Goal: Task Accomplishment & Management: Manage account settings

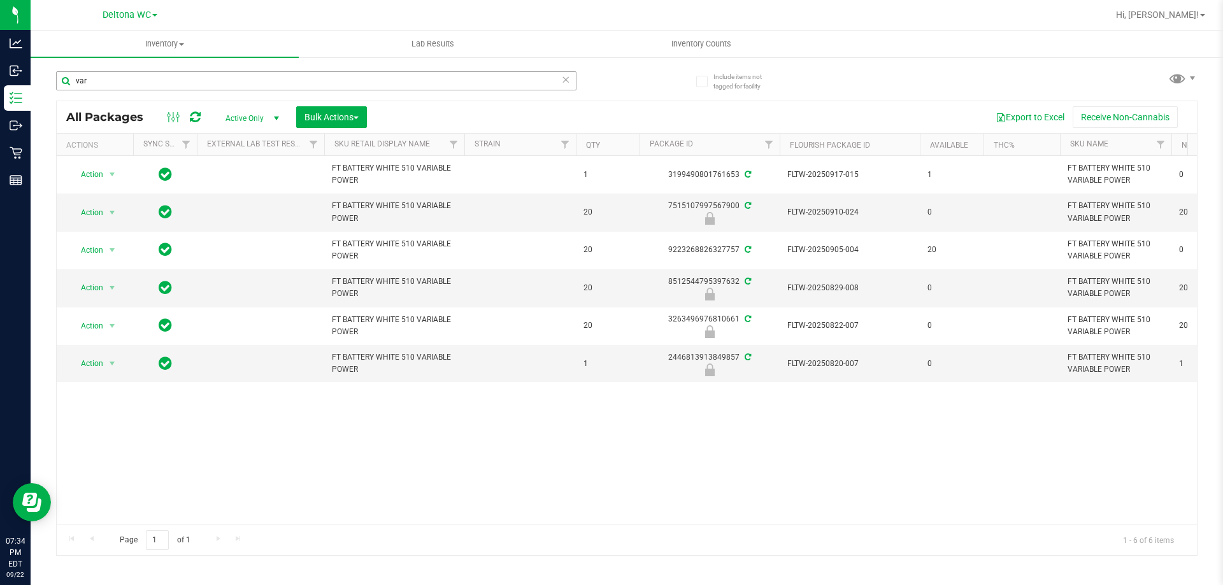
click at [200, 86] on input "var" at bounding box center [316, 80] width 520 height 19
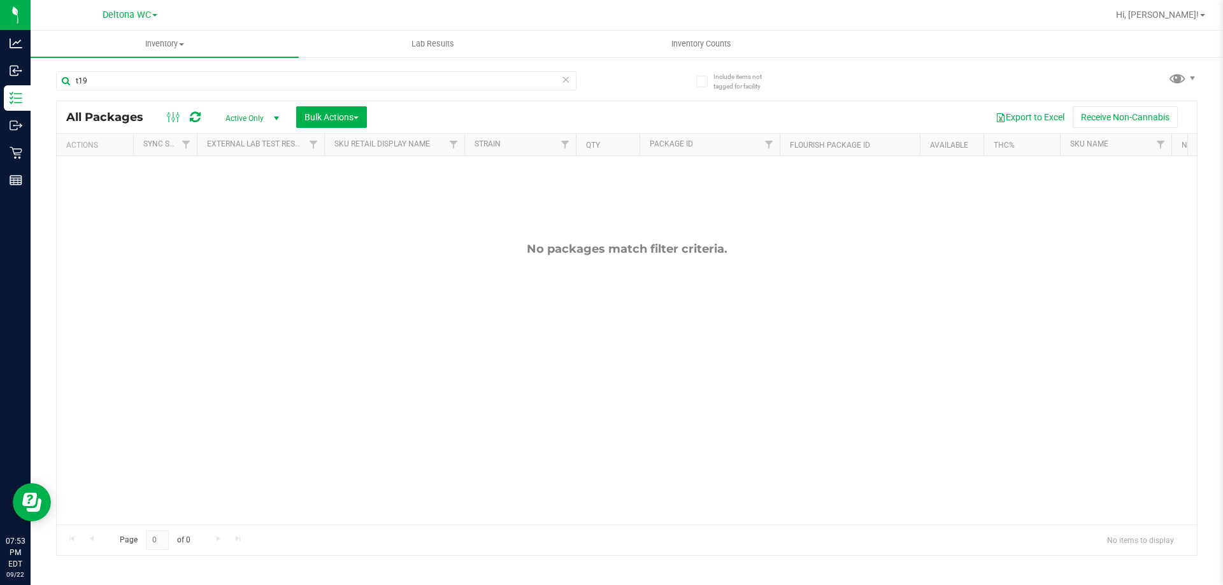
drag, startPoint x: 527, startPoint y: 85, endPoint x: 104, endPoint y: 111, distance: 424.3
click at [113, 111] on div "t19 All Packages Active Only Active Only Lab Samples Locked All External Intern…" at bounding box center [626, 307] width 1141 height 497
click at [87, 80] on input "t198232131283512521" at bounding box center [316, 80] width 520 height 19
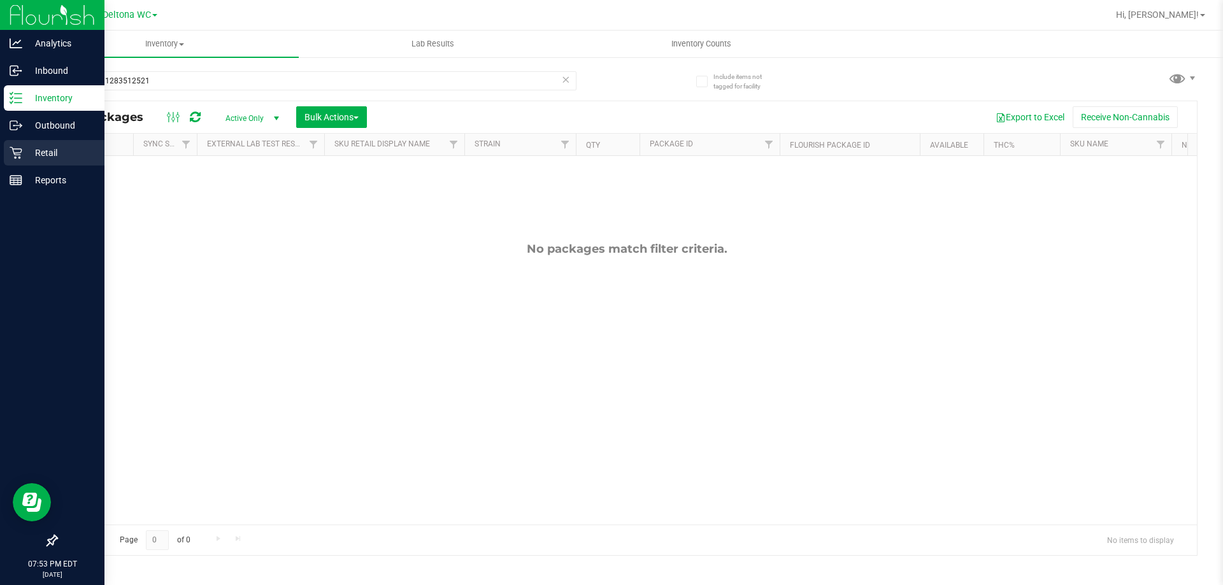
type input "t8232131283512521"
click at [28, 161] on div "Retail" at bounding box center [54, 152] width 101 height 25
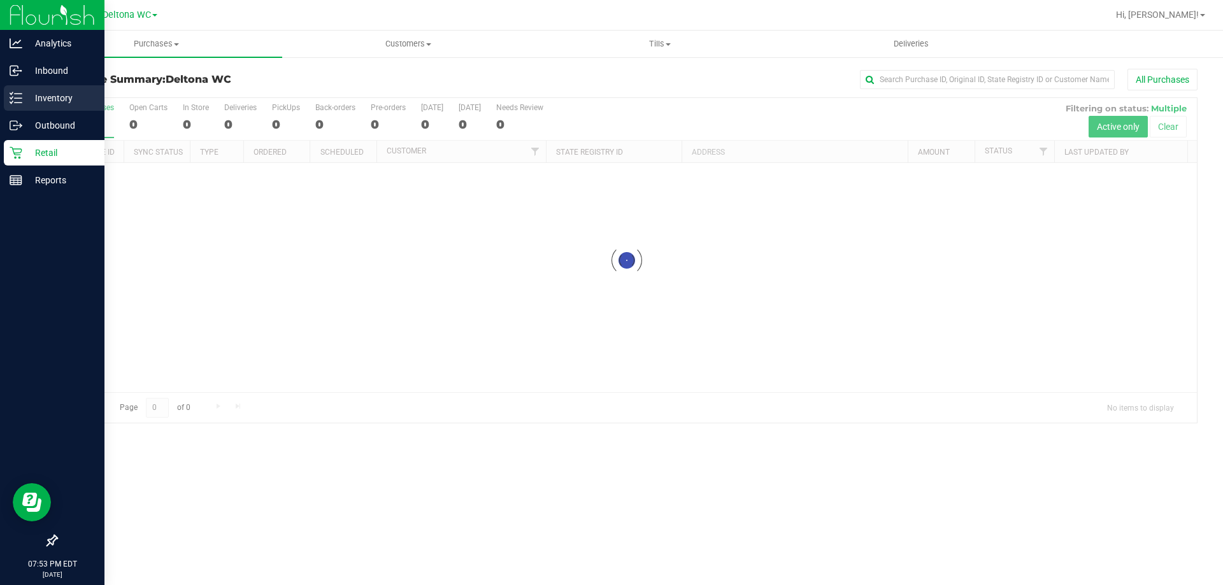
click at [39, 101] on p "Inventory" at bounding box center [60, 97] width 76 height 15
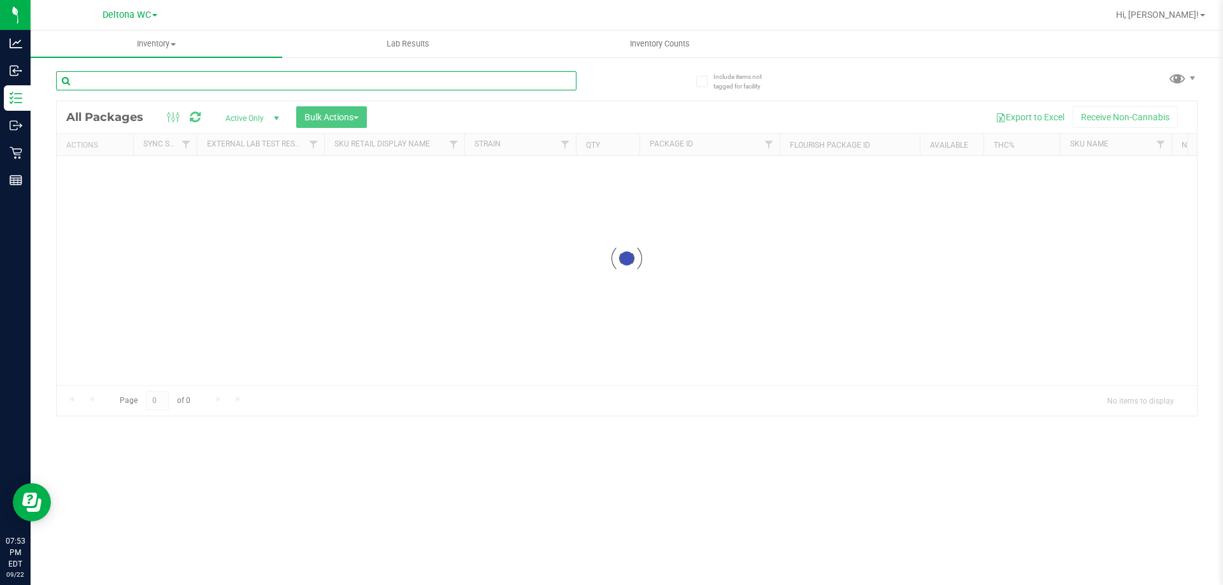
click at [327, 76] on div "Inventory All packages All inventory Waste log Create inventory Lab Results Inv…" at bounding box center [627, 308] width 1192 height 555
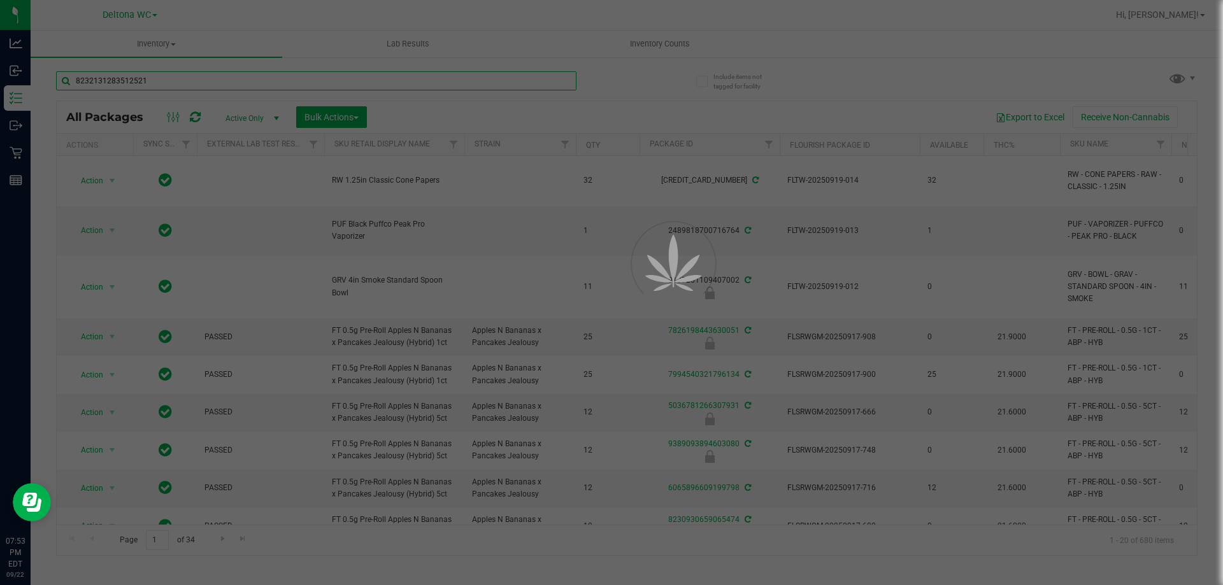
type input "8232131283512521"
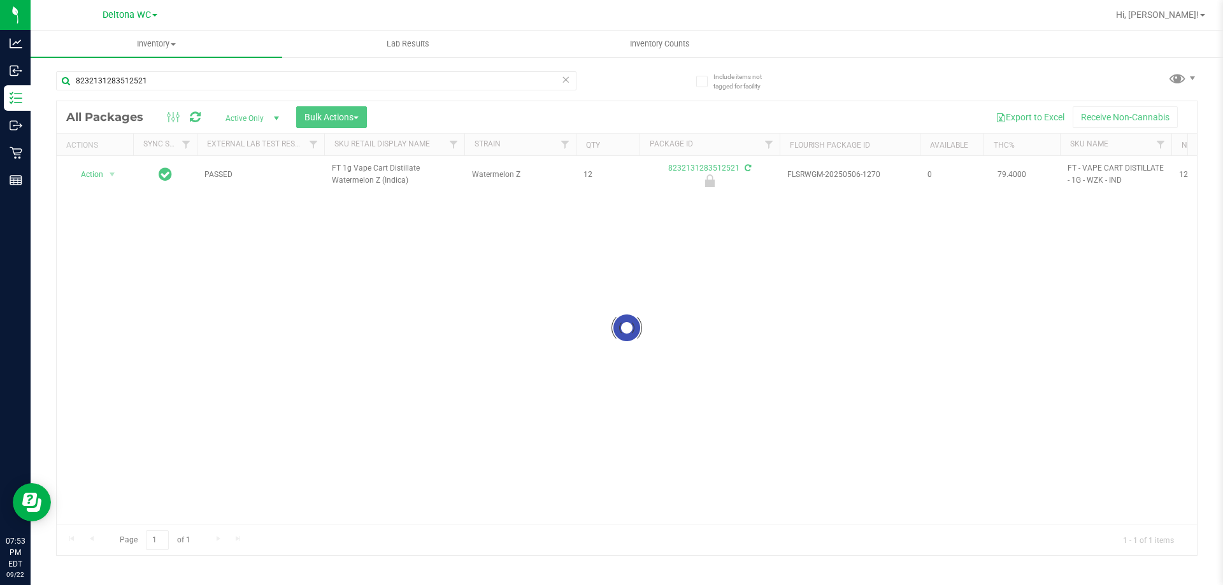
click at [96, 179] on div at bounding box center [627, 328] width 1140 height 454
click at [103, 169] on div at bounding box center [627, 328] width 1140 height 454
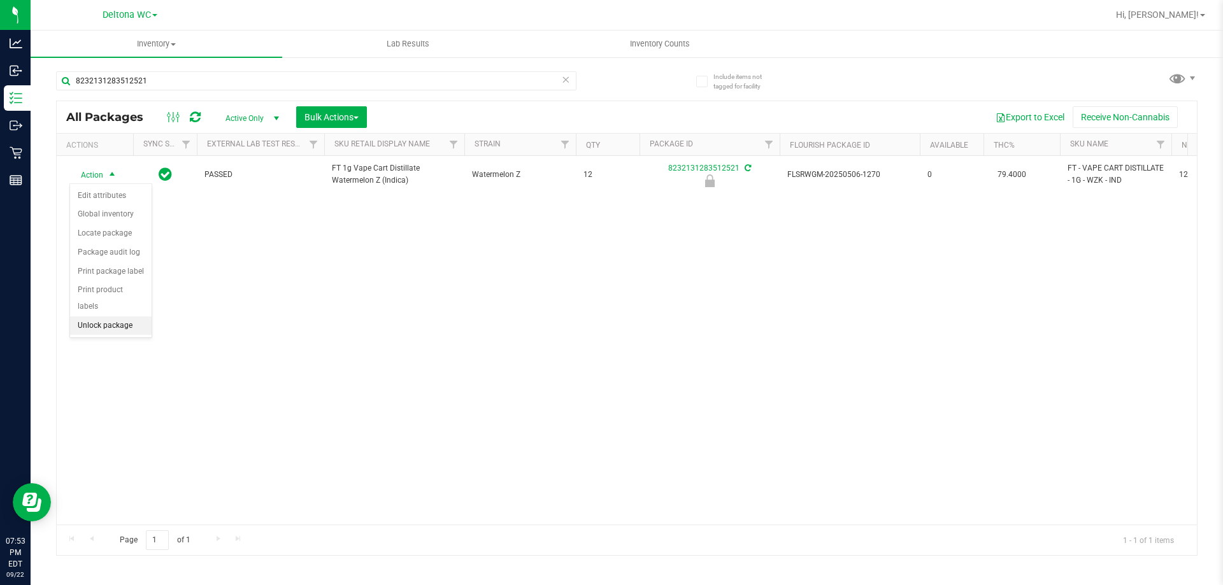
click at [86, 317] on li "Unlock package" at bounding box center [111, 326] width 82 height 19
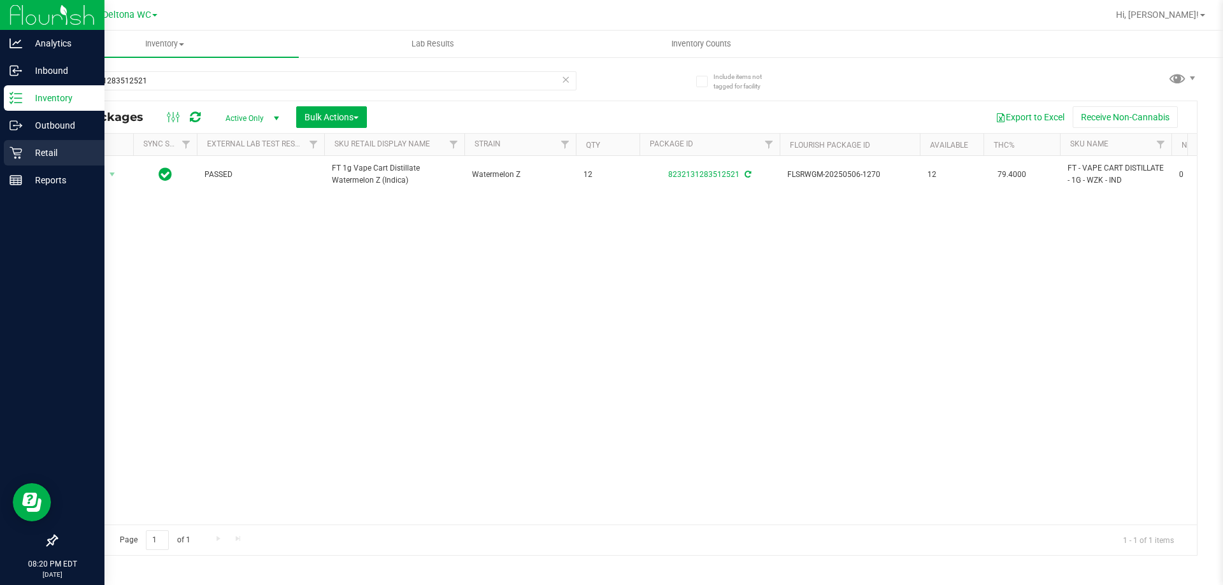
click at [12, 153] on icon at bounding box center [16, 152] width 13 height 13
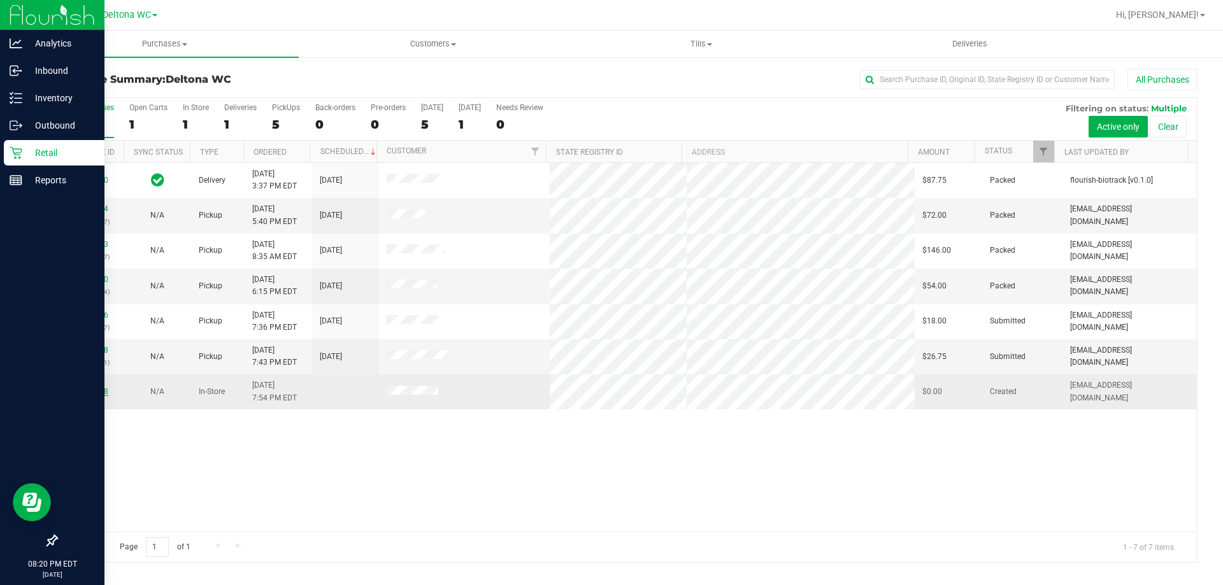
click at [98, 389] on link "11991798" at bounding box center [91, 391] width 36 height 9
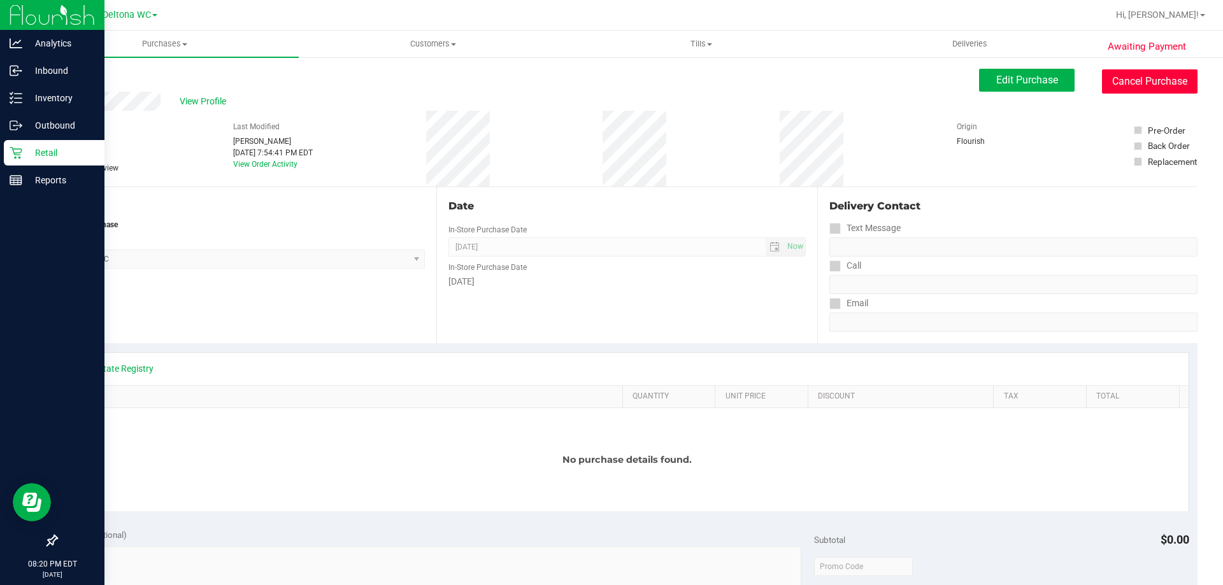
click at [1109, 80] on button "Cancel Purchase" at bounding box center [1150, 81] width 96 height 24
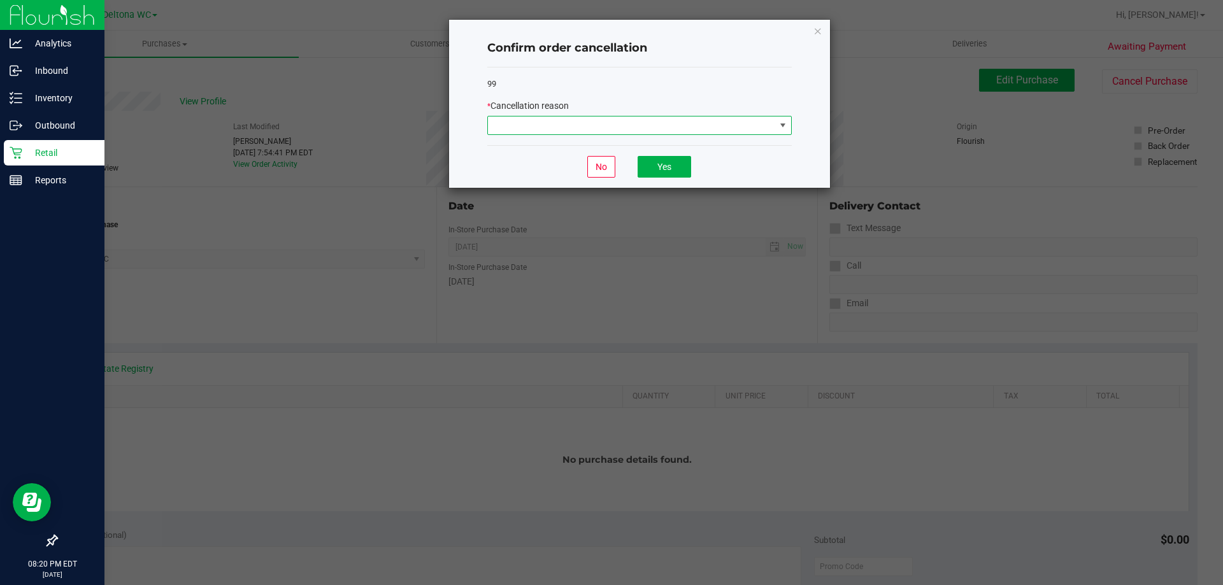
click at [687, 122] on span at bounding box center [631, 126] width 287 height 18
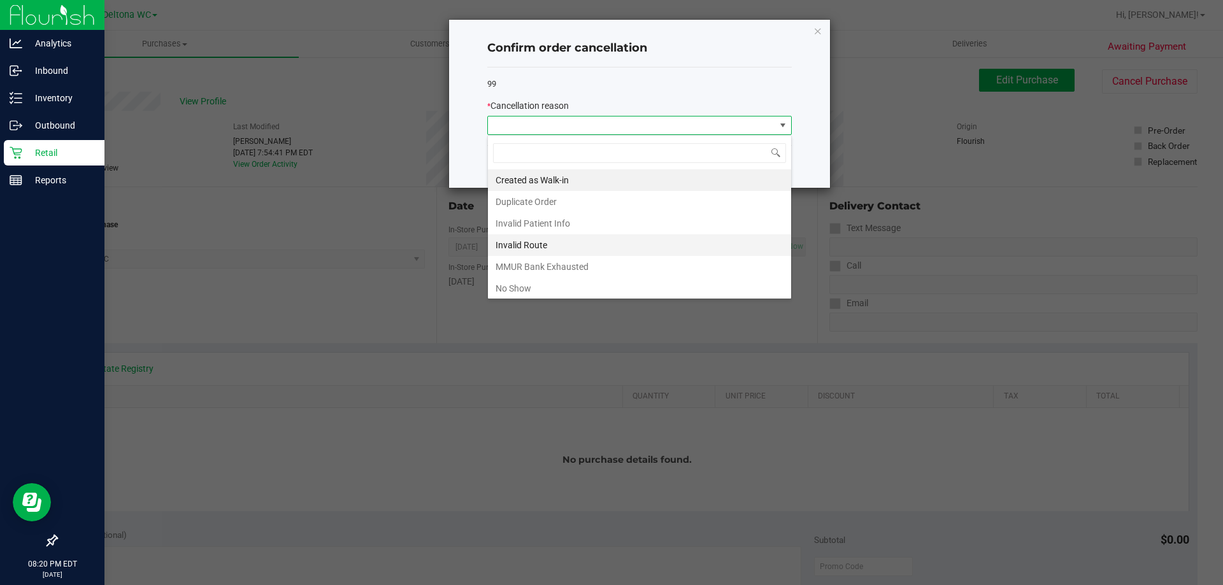
scroll to position [19, 304]
click at [587, 286] on li "No Show" at bounding box center [639, 289] width 303 height 22
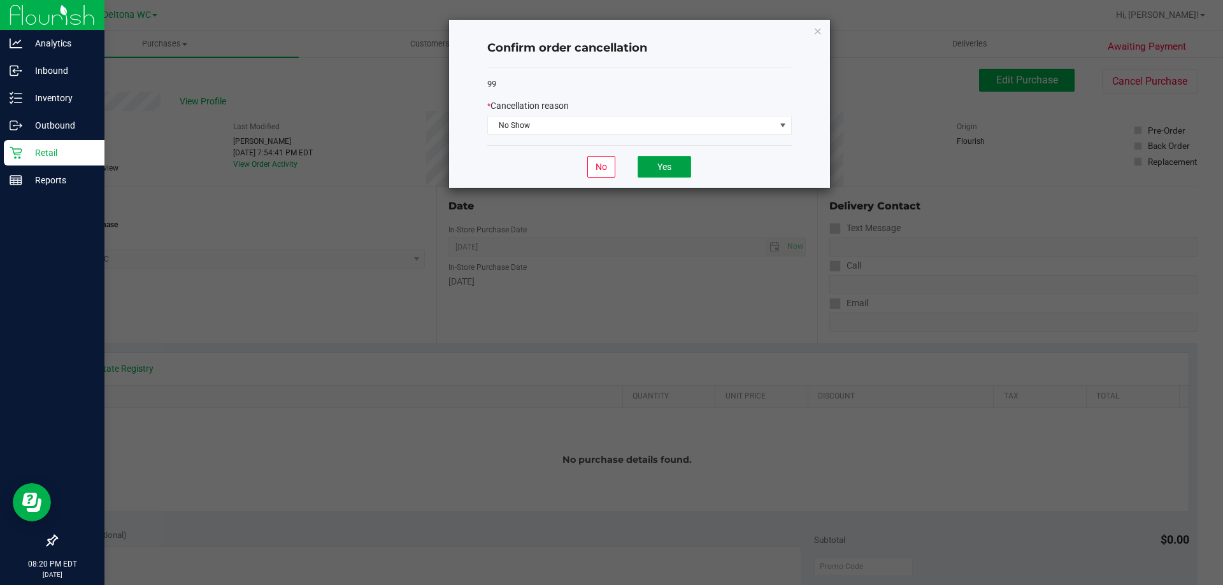
click at [676, 173] on button "Yes" at bounding box center [665, 167] width 54 height 22
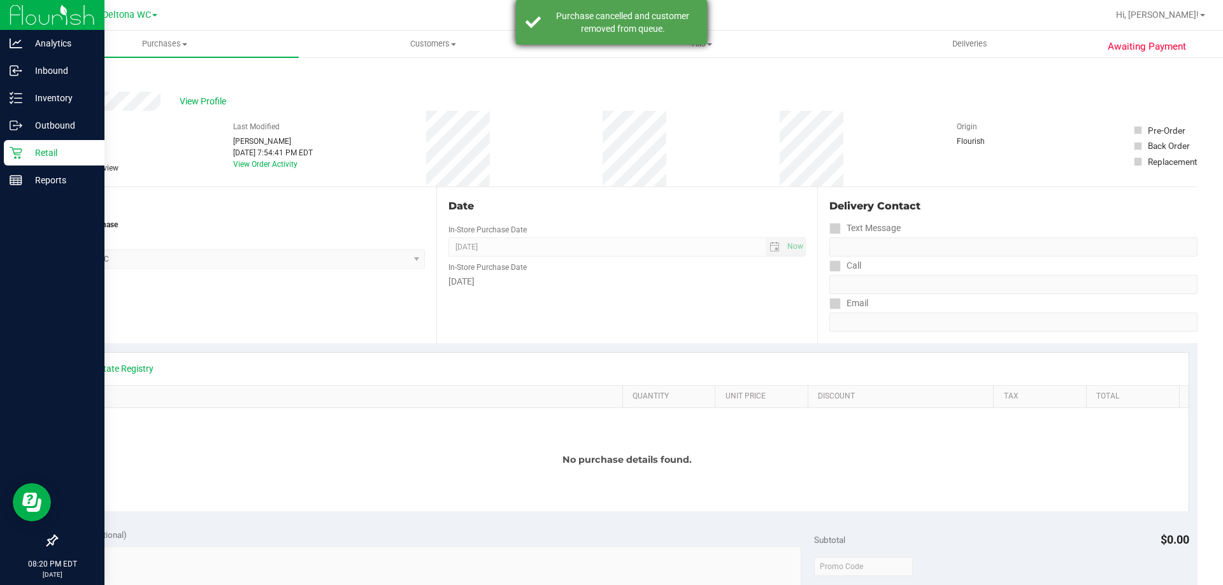
click at [689, 35] on div "Purchase cancelled and customer removed from queue." at bounding box center [611, 22] width 191 height 45
click at [706, 45] on span "Tills" at bounding box center [700, 43] width 267 height 11
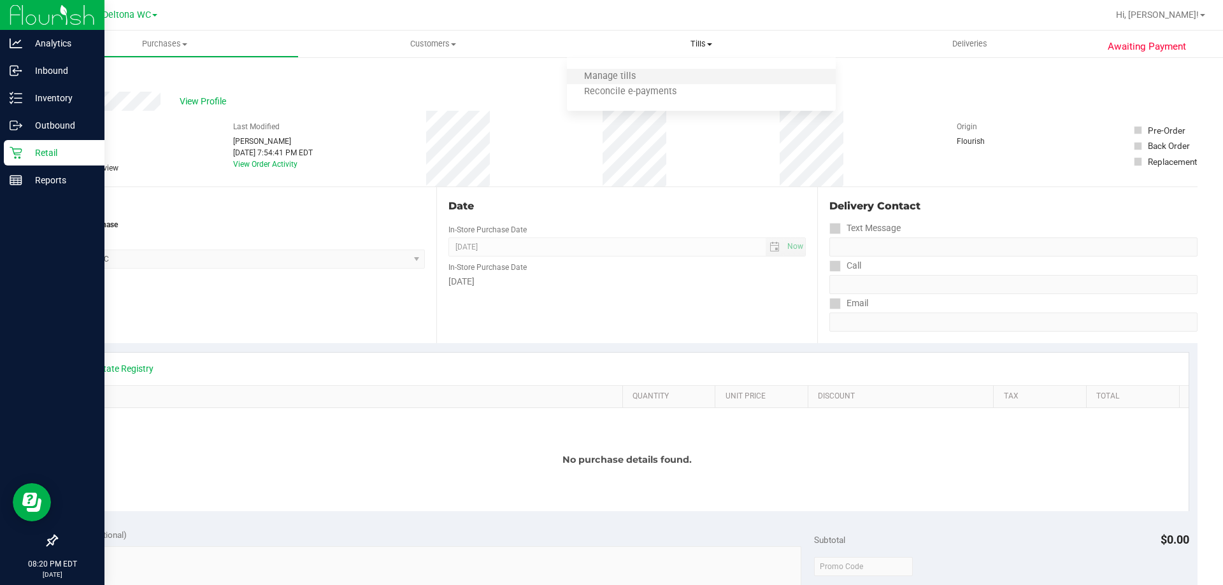
click at [677, 76] on li "Manage tills" at bounding box center [701, 76] width 268 height 15
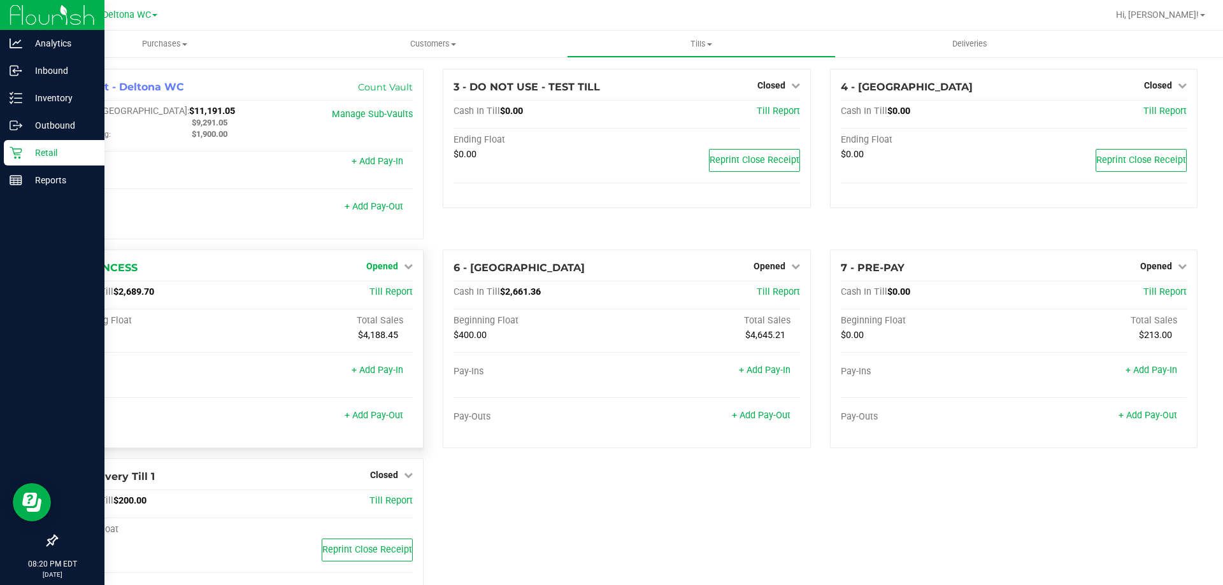
click at [397, 266] on link "Opened" at bounding box center [389, 266] width 46 height 10
click at [392, 292] on link "Close Till" at bounding box center [384, 292] width 34 height 10
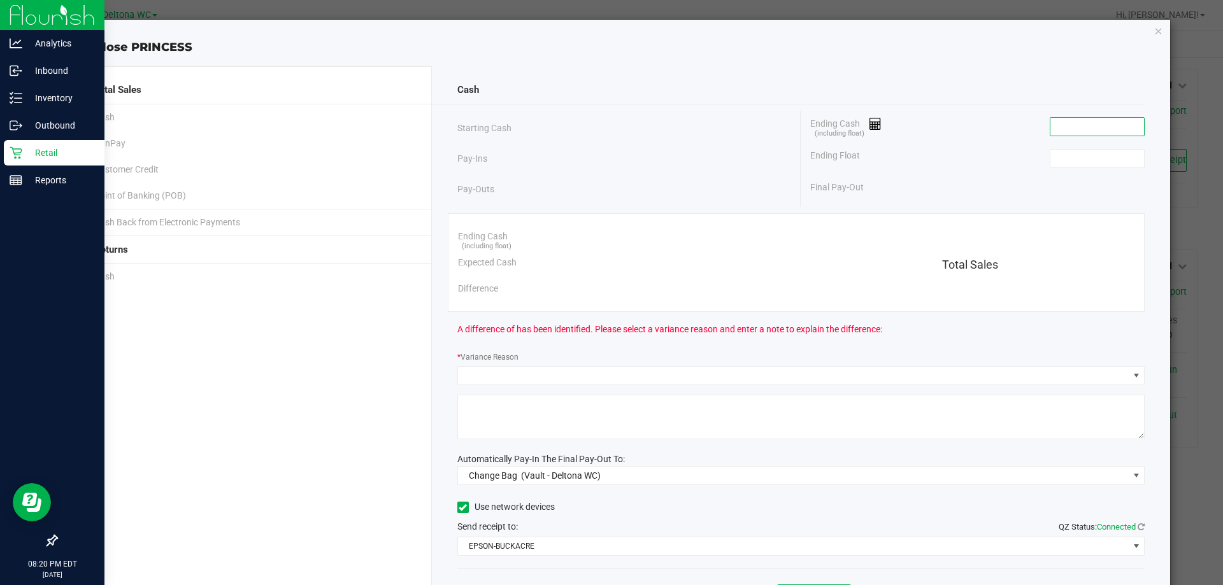
click at [1084, 132] on input at bounding box center [1097, 127] width 94 height 18
paste input "2693.66"
type input "$2,693.66"
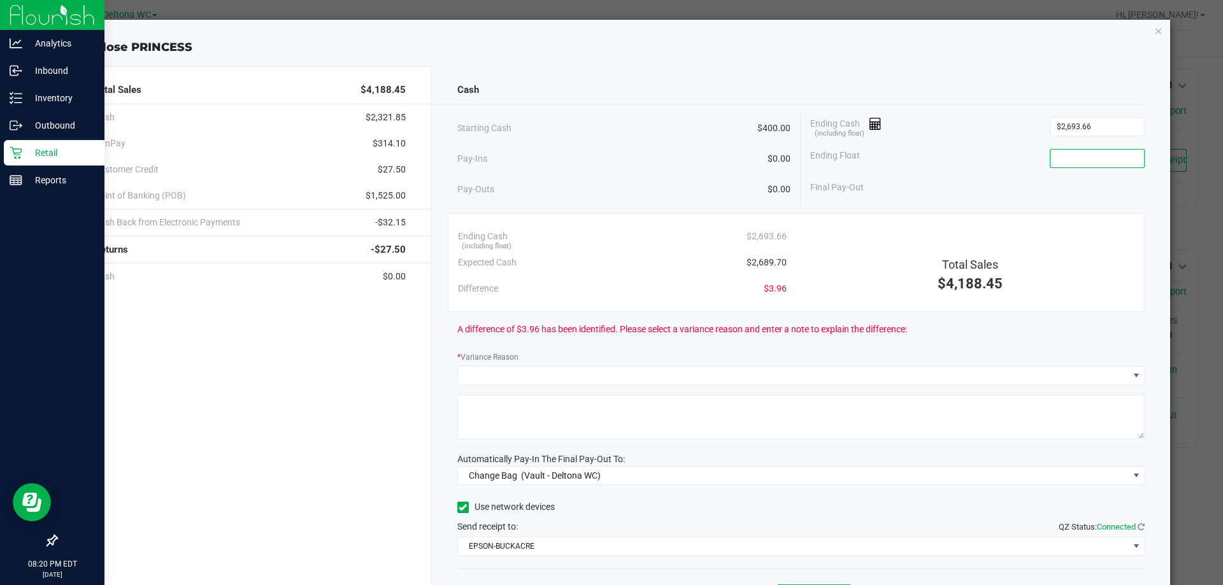
click at [1086, 163] on input at bounding box center [1097, 159] width 94 height 18
type input "$400.00"
click at [969, 148] on div "Ending Float $400.00" at bounding box center [977, 159] width 334 height 32
click at [1110, 133] on input "2693.66" at bounding box center [1097, 127] width 94 height 18
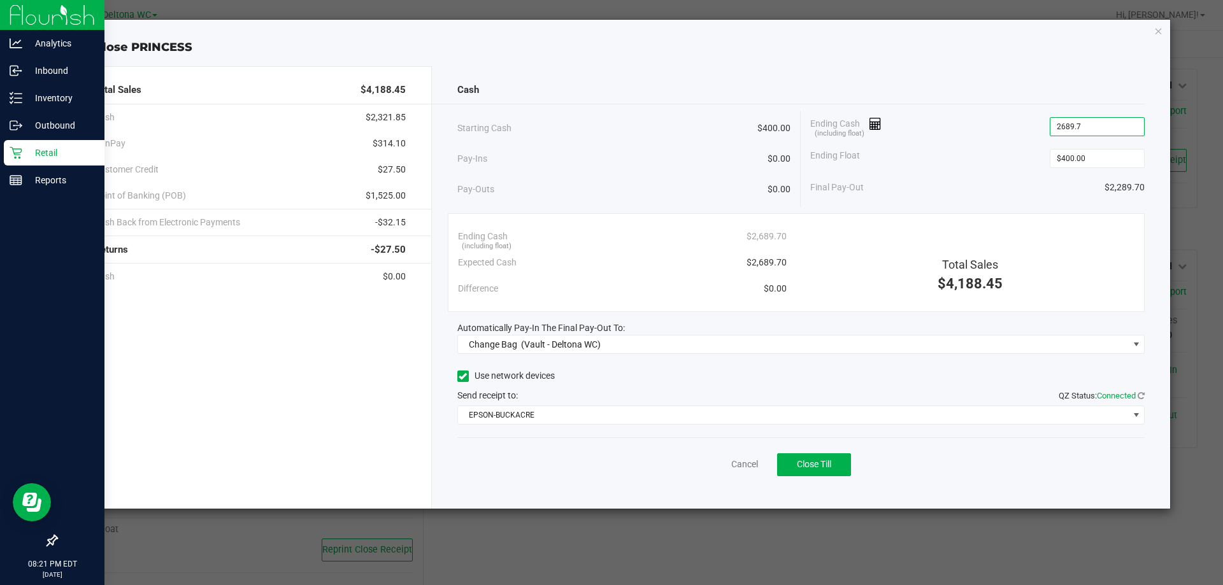
type input "$2,689.70"
click at [931, 132] on div "Ending Cash (including float) $2,689.70" at bounding box center [977, 127] width 334 height 32
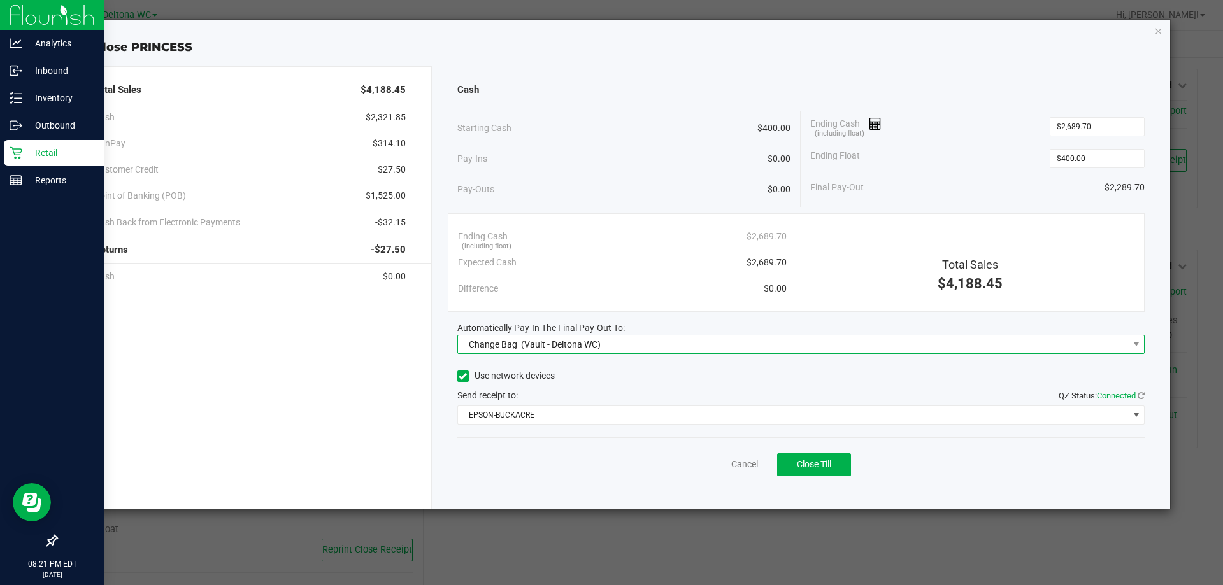
click at [848, 338] on span "Change Bag (Vault - Deltona WC)" at bounding box center [793, 345] width 671 height 18
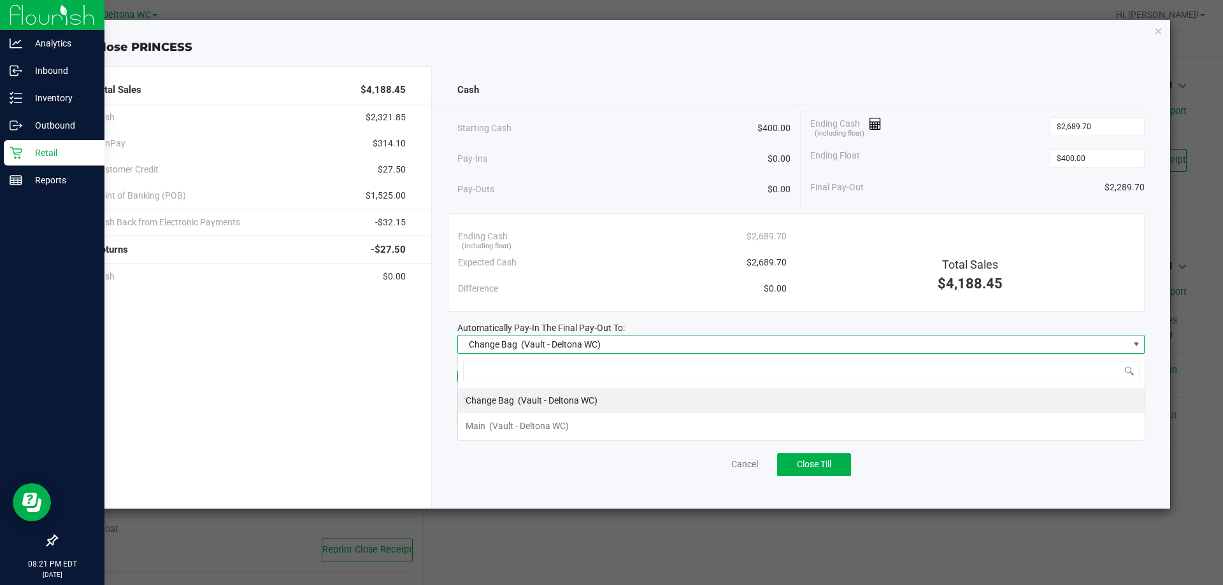
scroll to position [19, 687]
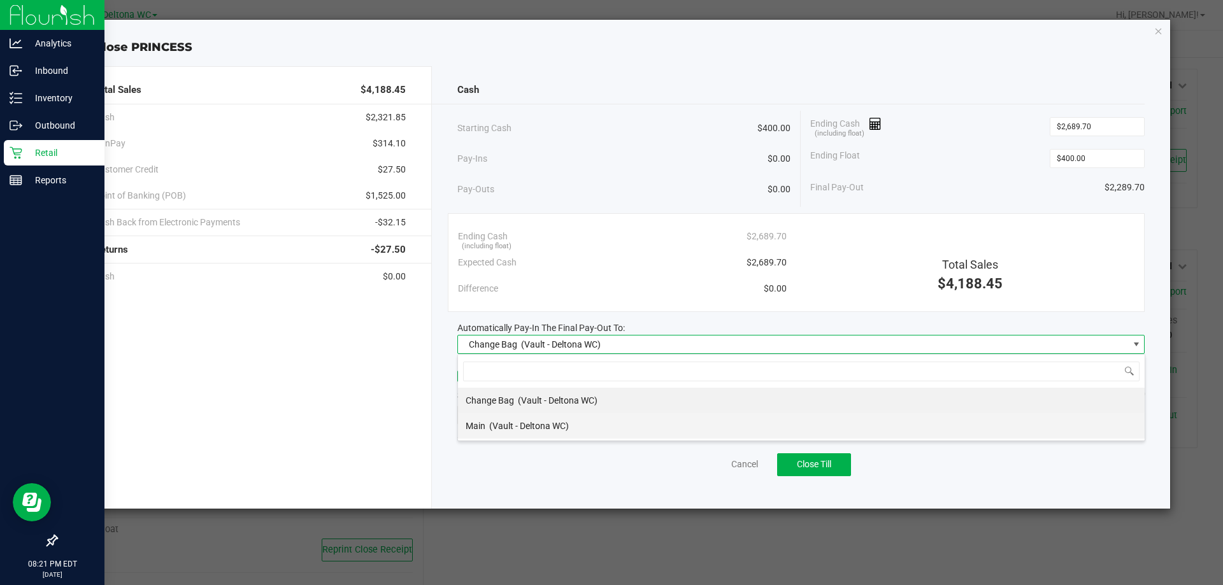
click at [771, 421] on li "Main (Vault - Deltona WC)" at bounding box center [801, 425] width 687 height 25
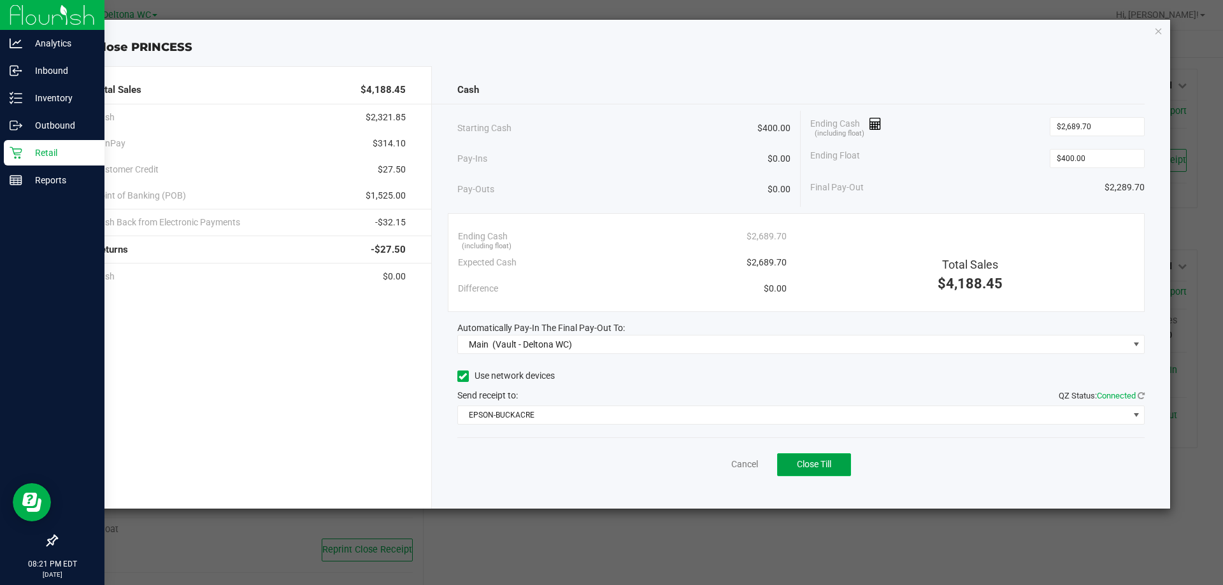
click at [834, 473] on button "Close Till" at bounding box center [814, 464] width 74 height 23
click at [1162, 31] on icon "button" at bounding box center [1158, 30] width 9 height 15
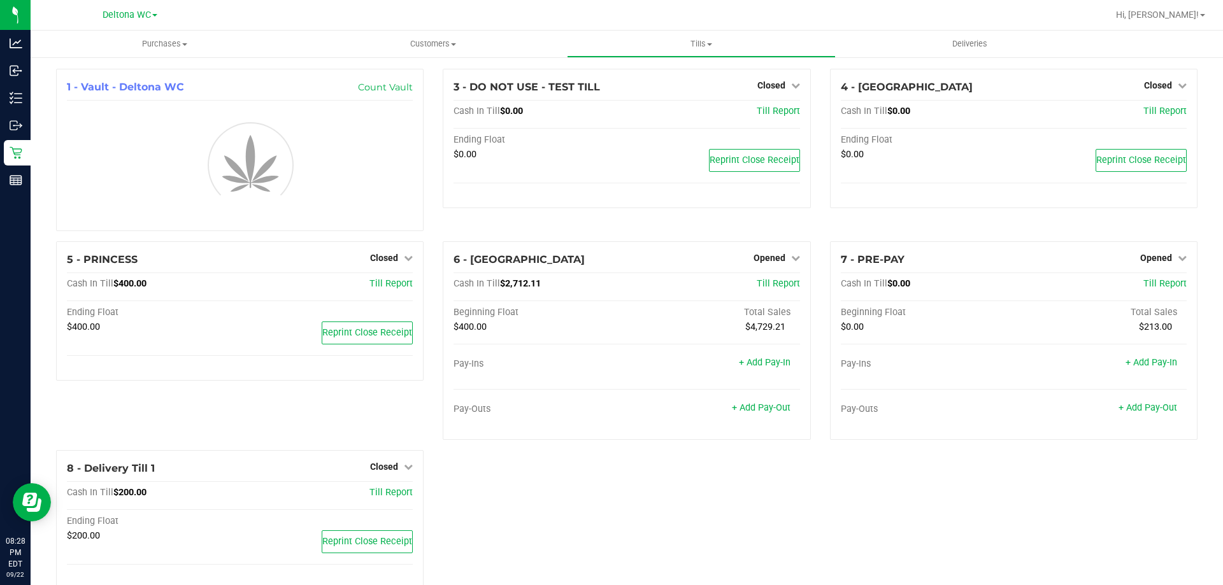
click at [820, 236] on div "4 - CUBA Closed Open Till Cash In Till $0.00 Till Report Ending Float $0.00 Rep…" at bounding box center [1013, 155] width 387 height 173
click at [781, 257] on link "Opened" at bounding box center [776, 258] width 46 height 10
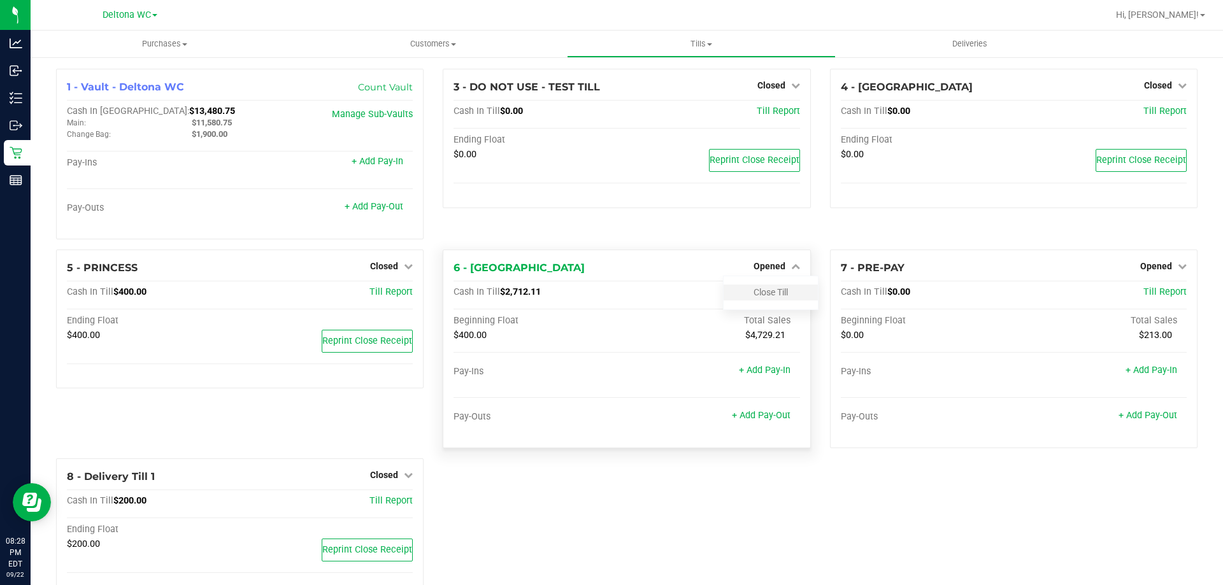
click at [776, 287] on div "Close Till" at bounding box center [771, 293] width 94 height 16
click at [777, 296] on link "Close Till" at bounding box center [770, 292] width 34 height 10
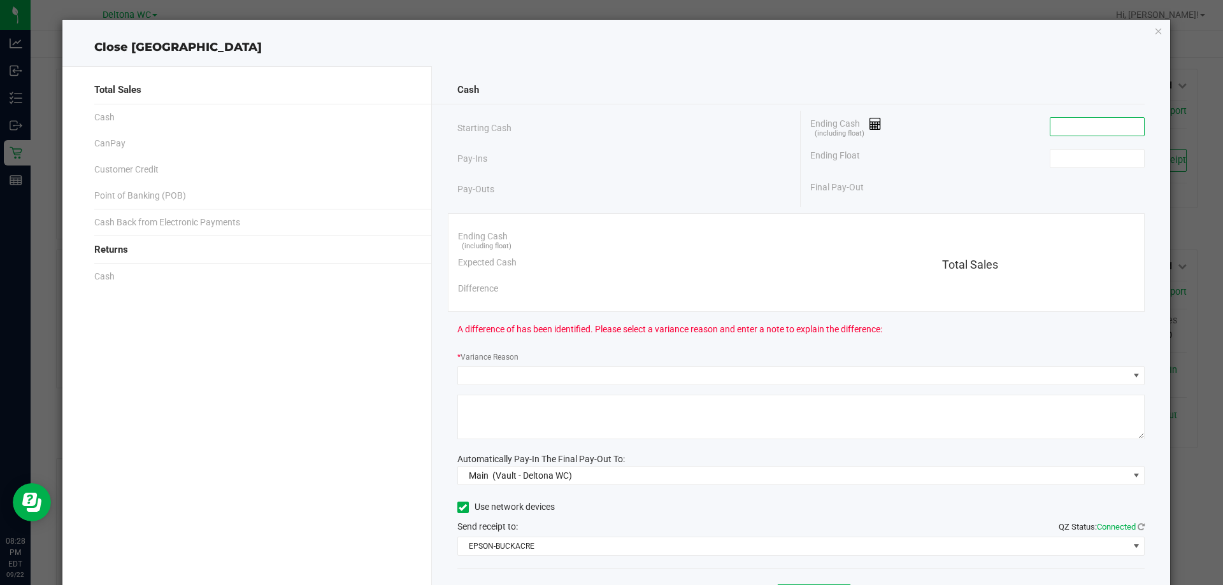
drag, startPoint x: 1111, startPoint y: 118, endPoint x: 1102, endPoint y: 130, distance: 14.7
click at [1105, 125] on input at bounding box center [1097, 127] width 94 height 18
paste input "2712.12"
type input "$2,712.12"
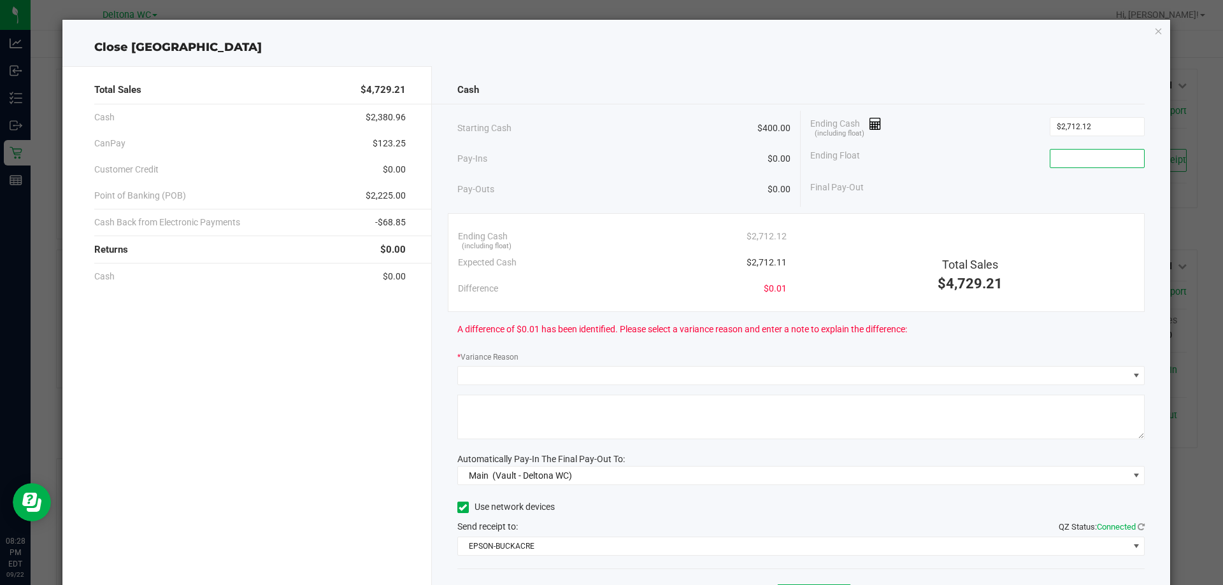
click at [1096, 152] on input at bounding box center [1097, 159] width 94 height 18
type input "400"
type input "2712.12"
type input "$400.00"
click at [1097, 132] on input "2712.12" at bounding box center [1097, 127] width 94 height 18
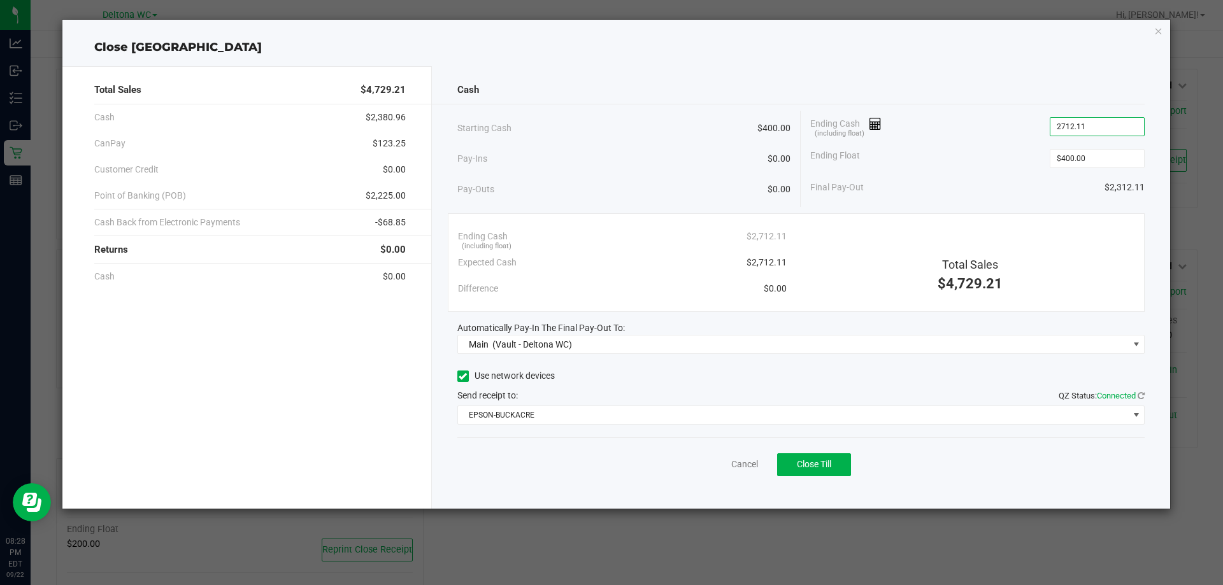
type input "$2,712.11"
click at [994, 111] on div "Ending Cash (including float) $2,712.11" at bounding box center [977, 127] width 334 height 32
click at [831, 460] on span "Close Till" at bounding box center [814, 464] width 34 height 10
click at [718, 460] on link "Dismiss" at bounding box center [716, 464] width 31 height 13
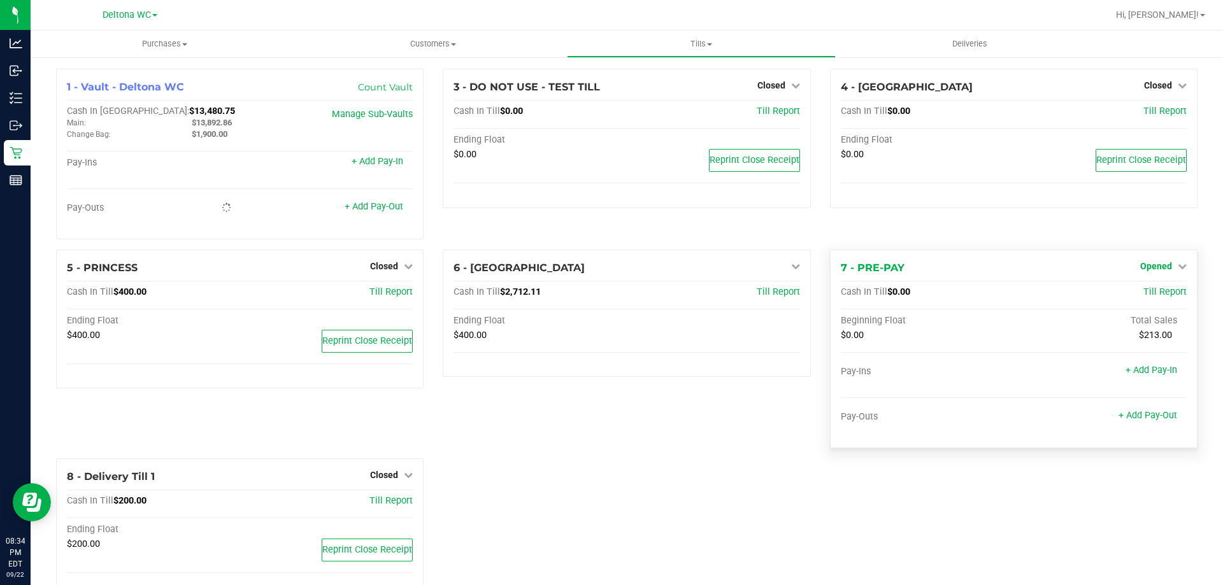
click at [1156, 263] on span "Opened" at bounding box center [1156, 266] width 32 height 10
click at [1160, 289] on link "Close Till" at bounding box center [1157, 292] width 34 height 10
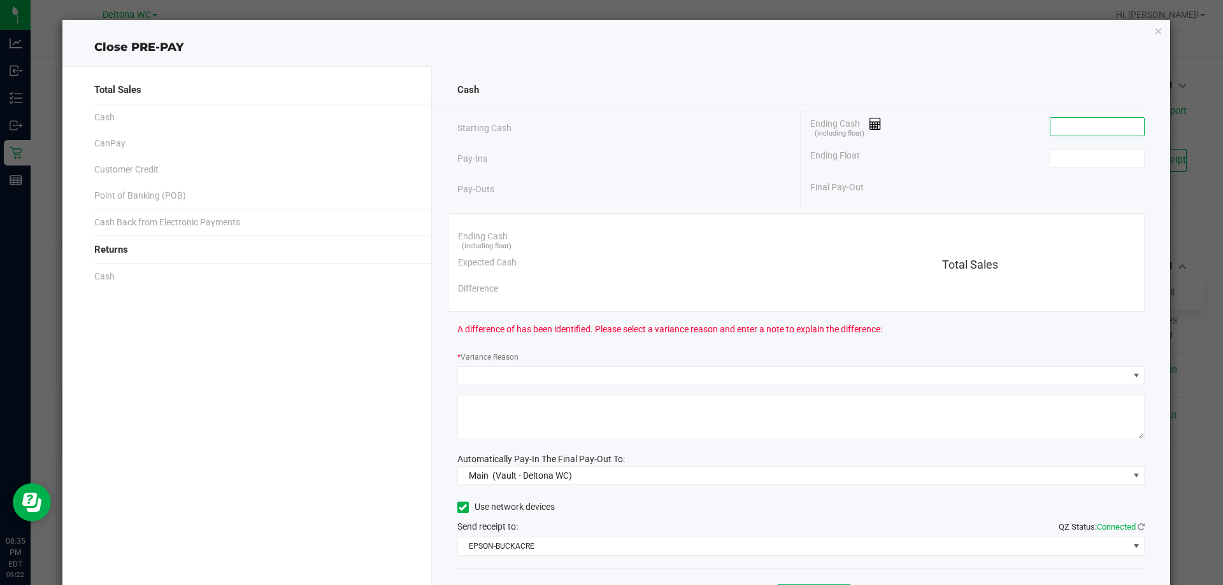
click at [1071, 131] on input at bounding box center [1097, 127] width 94 height 18
type input "$0.00"
click at [1071, 166] on input at bounding box center [1097, 159] width 94 height 18
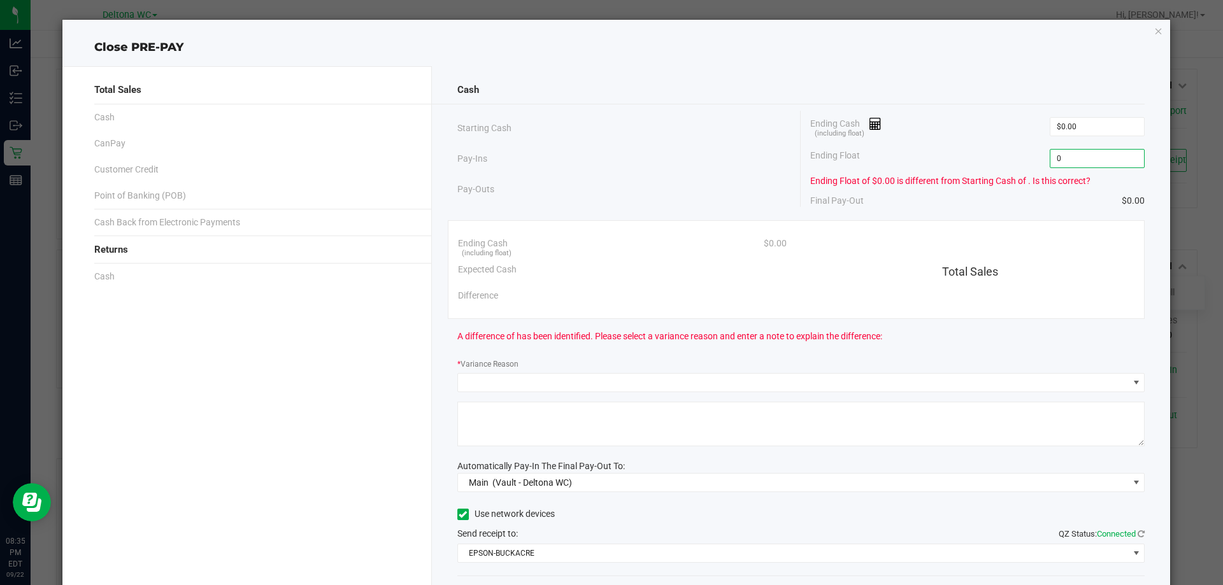
type input "$0.00"
click at [875, 98] on div "Cash" at bounding box center [801, 89] width 688 height 27
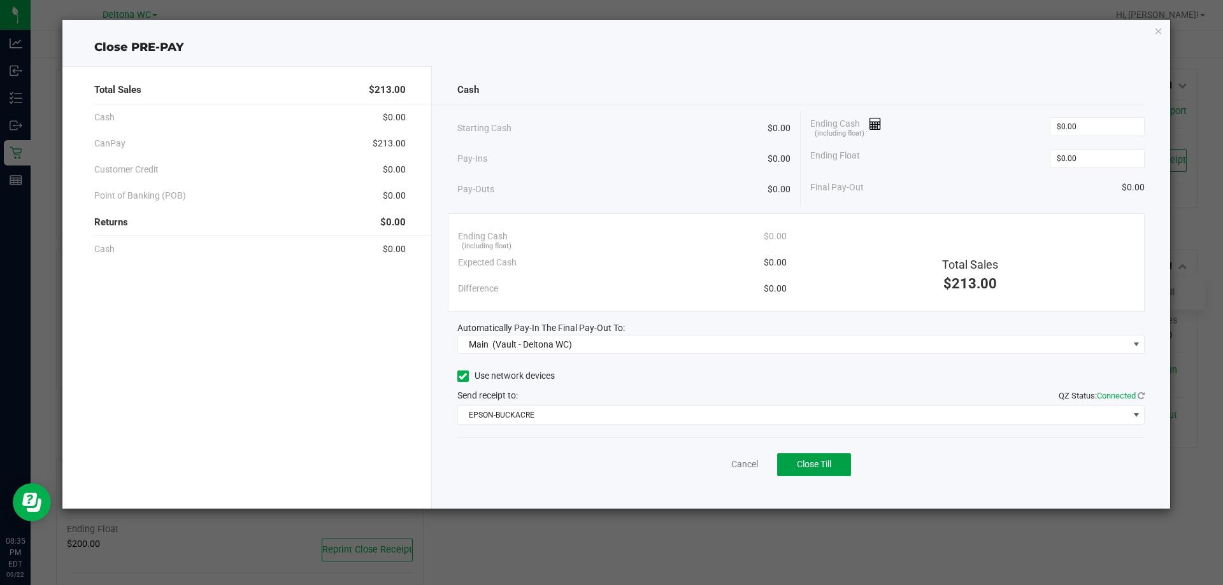
drag, startPoint x: 827, startPoint y: 456, endPoint x: 851, endPoint y: 434, distance: 32.5
click at [830, 455] on button "Close Till" at bounding box center [814, 464] width 74 height 23
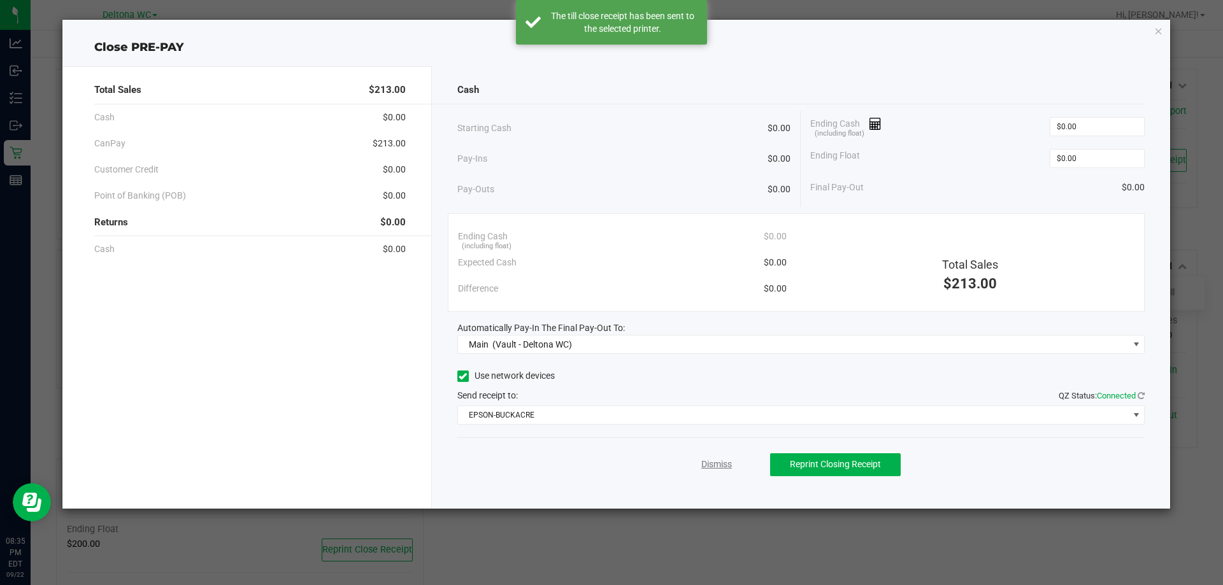
click at [722, 462] on link "Dismiss" at bounding box center [716, 464] width 31 height 13
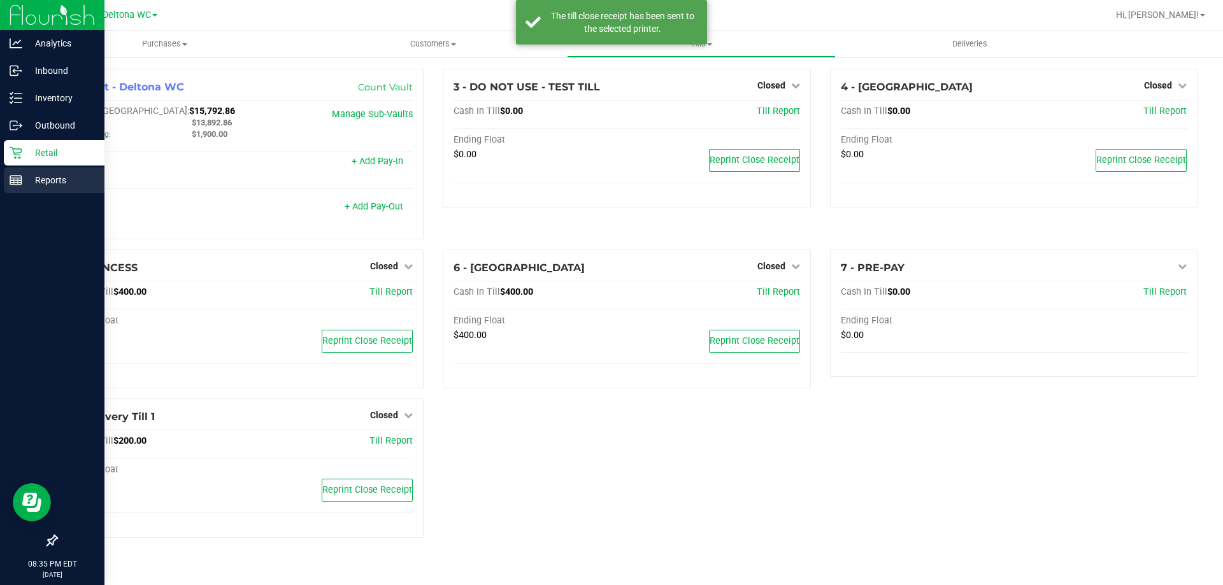
click at [12, 191] on link "Reports" at bounding box center [52, 181] width 104 height 27
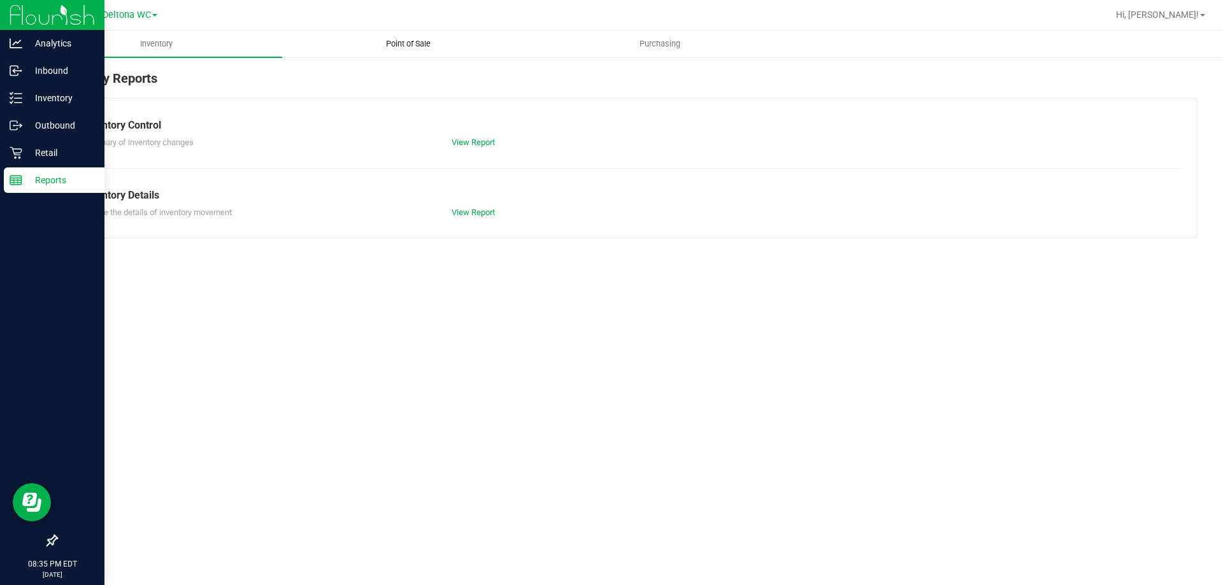
drag, startPoint x: 410, startPoint y: 25, endPoint x: 404, endPoint y: 35, distance: 11.1
click at [409, 28] on nav "Deltona WC Hi, [PERSON_NAME]!" at bounding box center [627, 15] width 1192 height 31
click at [404, 35] on uib-tab-heading "Point of Sale" at bounding box center [408, 43] width 250 height 25
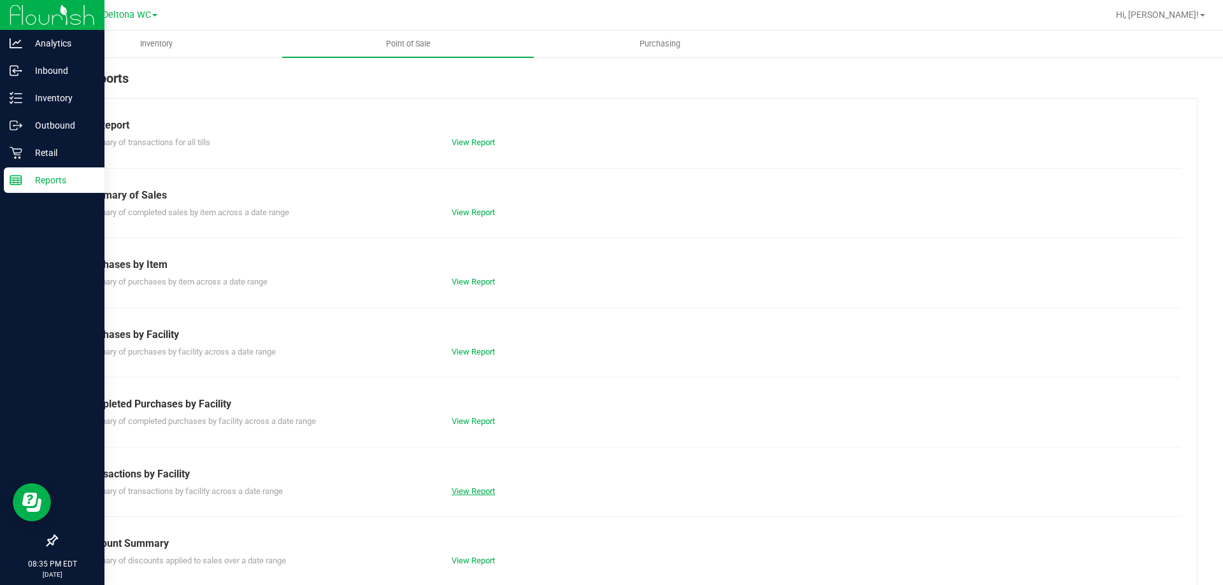
click at [478, 492] on link "View Report" at bounding box center [473, 492] width 43 height 10
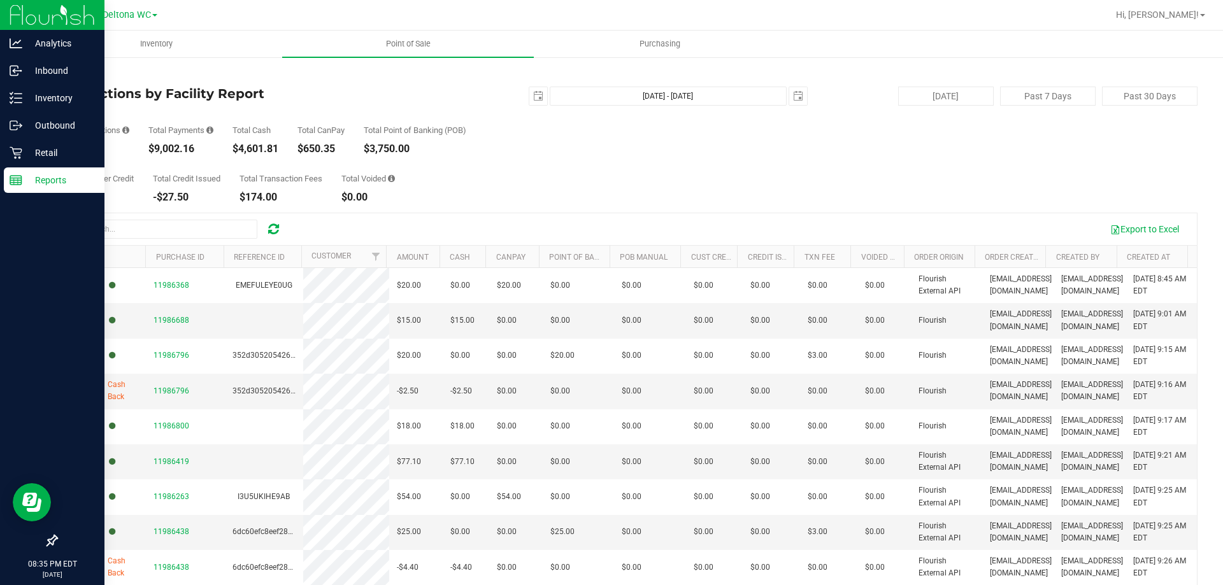
click at [168, 146] on div "$9,002.16" at bounding box center [180, 149] width 65 height 10
drag, startPoint x: 168, startPoint y: 146, endPoint x: 578, endPoint y: 136, distance: 410.3
click at [168, 146] on div "$9,002.16" at bounding box center [180, 149] width 65 height 10
copy div "9,002.16"
click at [319, 132] on div "Total CanPay" at bounding box center [320, 130] width 47 height 8
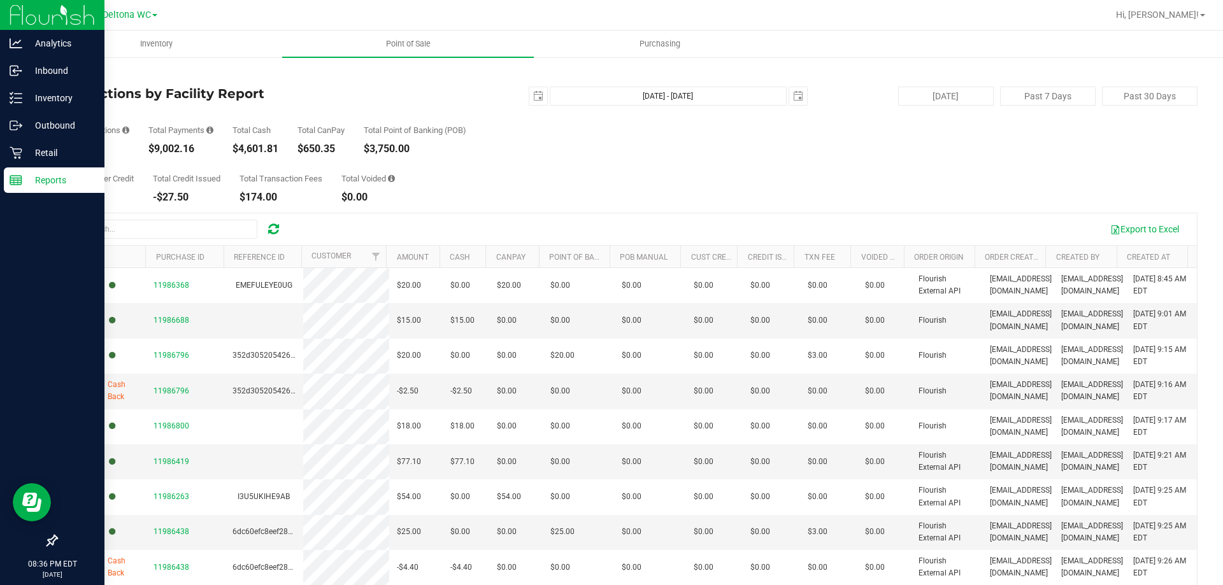
click at [75, 73] on link "Back" at bounding box center [65, 74] width 19 height 9
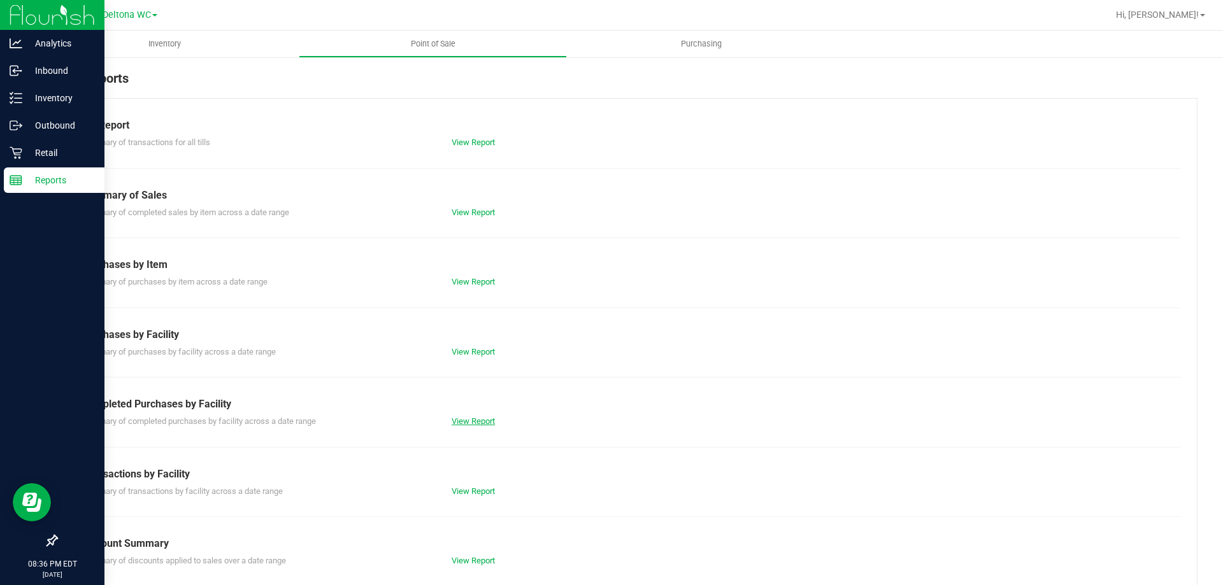
click at [464, 419] on link "View Report" at bounding box center [473, 422] width 43 height 10
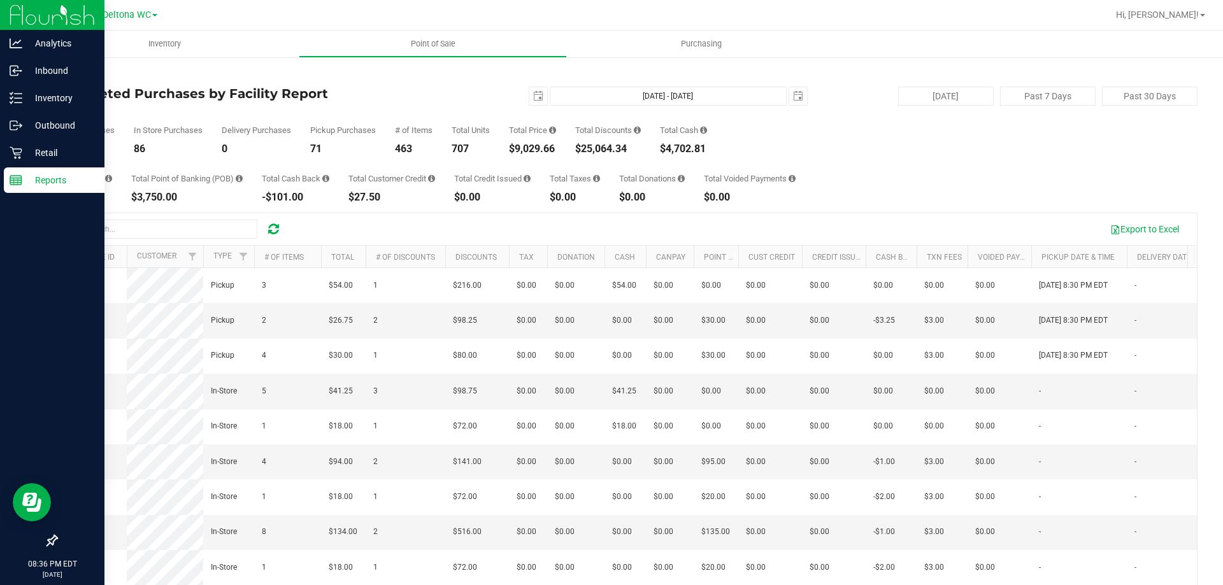
click at [621, 146] on div "$25,064.34" at bounding box center [608, 149] width 66 height 10
copy div "25,064.34"
click at [21, 151] on icon at bounding box center [16, 153] width 12 height 12
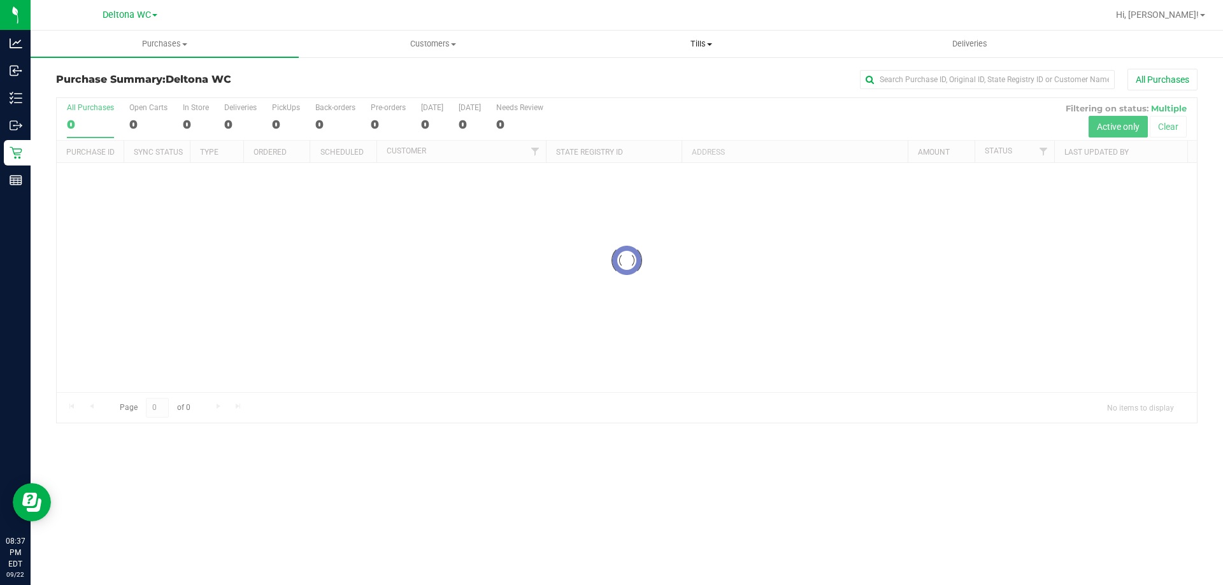
click at [698, 42] on span "Tills" at bounding box center [700, 43] width 267 height 11
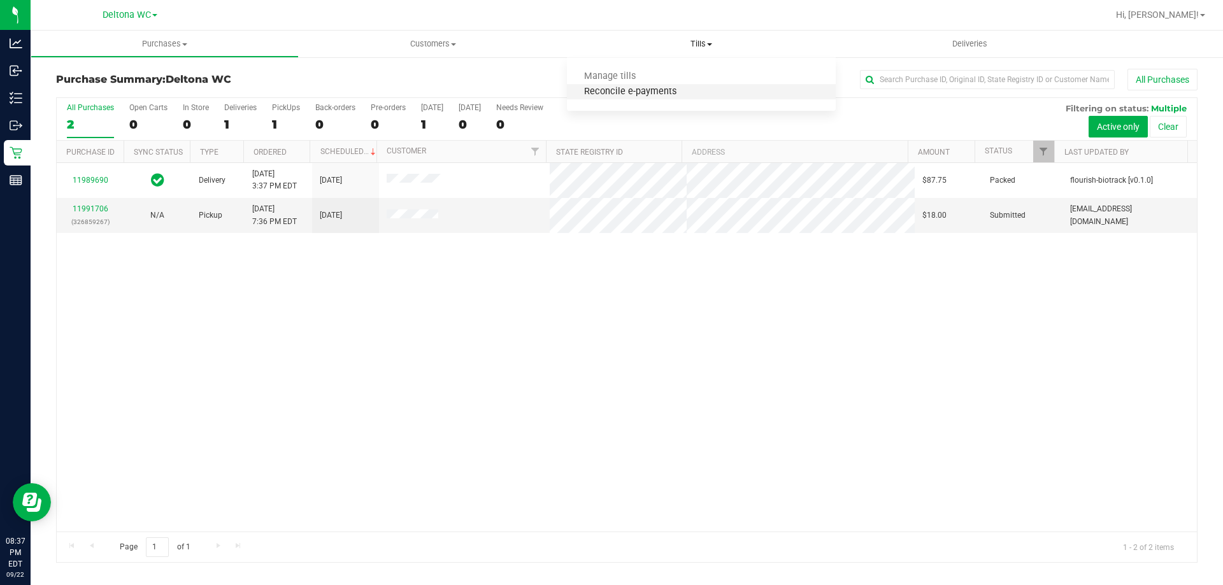
click at [676, 89] on span "Reconcile e-payments" at bounding box center [630, 92] width 127 height 11
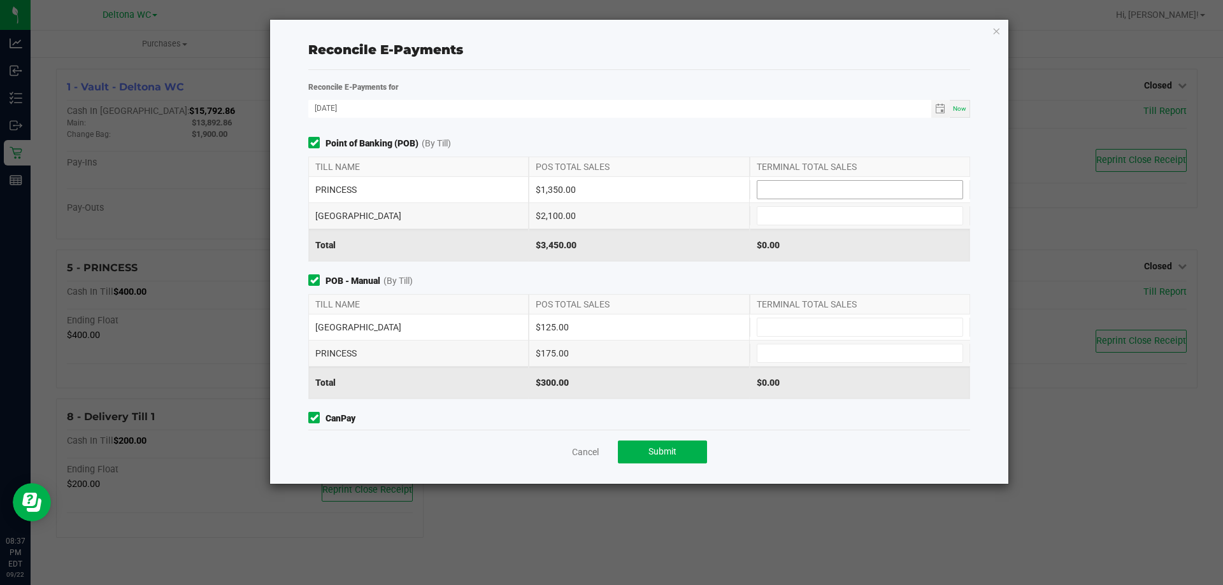
click at [841, 190] on input at bounding box center [859, 190] width 205 height 18
type input "$1,350.00"
click at [841, 217] on input at bounding box center [859, 216] width 205 height 18
type input "$2,100.00"
click at [645, 204] on div "$2,100.00" at bounding box center [639, 215] width 220 height 25
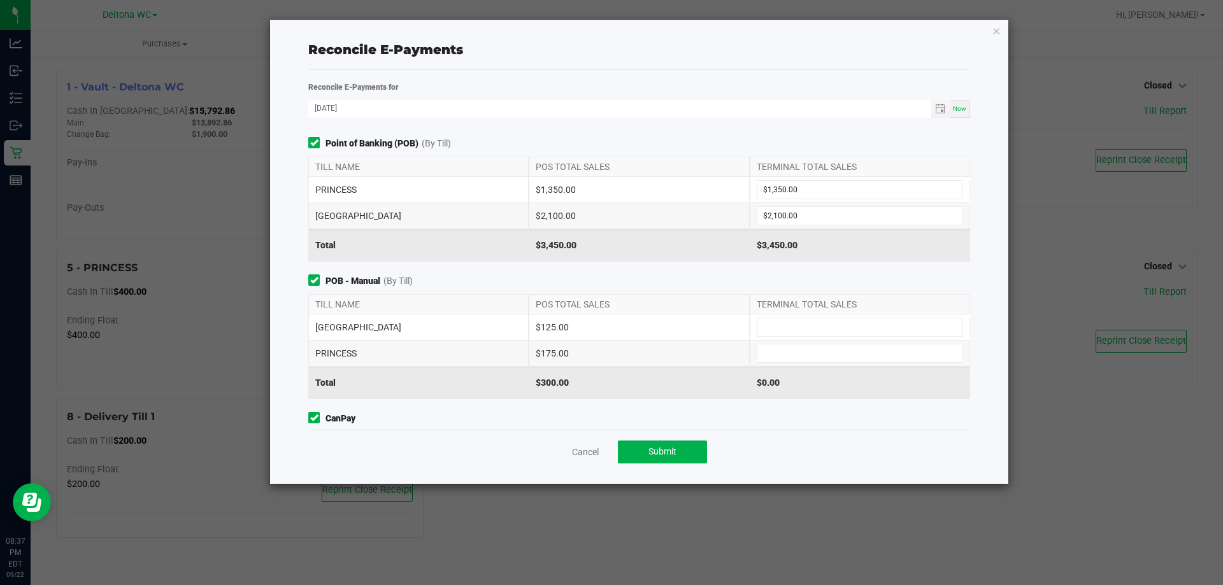
scroll to position [125, 0]
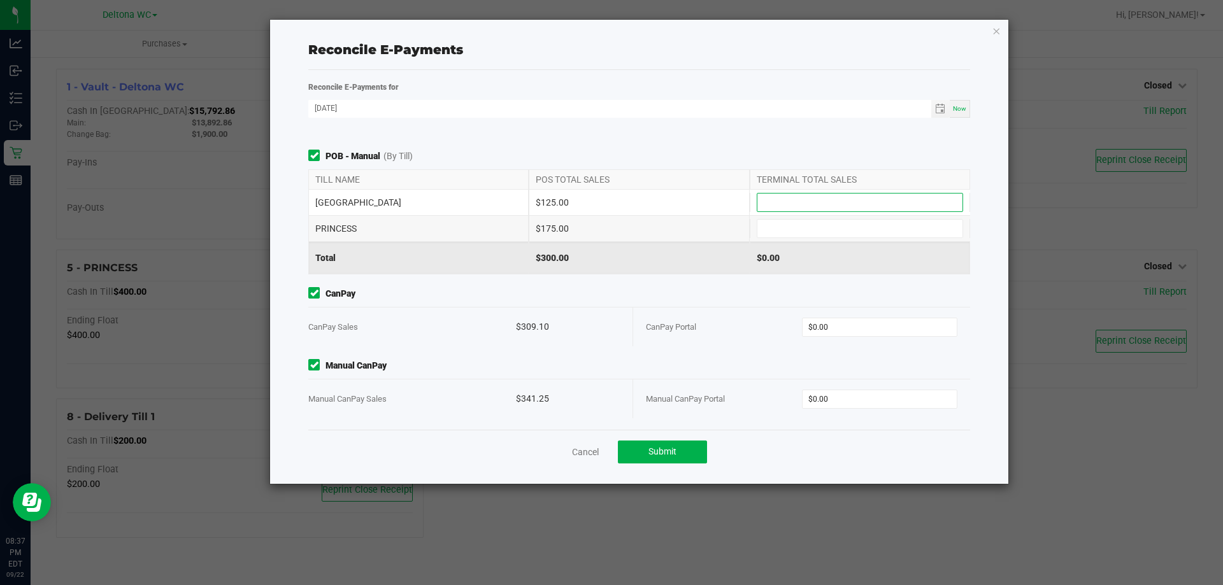
click at [822, 197] on input at bounding box center [859, 203] width 205 height 18
type input "$125.00"
click at [805, 228] on input at bounding box center [859, 229] width 205 height 18
type input "$175.00"
drag, startPoint x: 707, startPoint y: 127, endPoint x: 701, endPoint y: 133, distance: 9.0
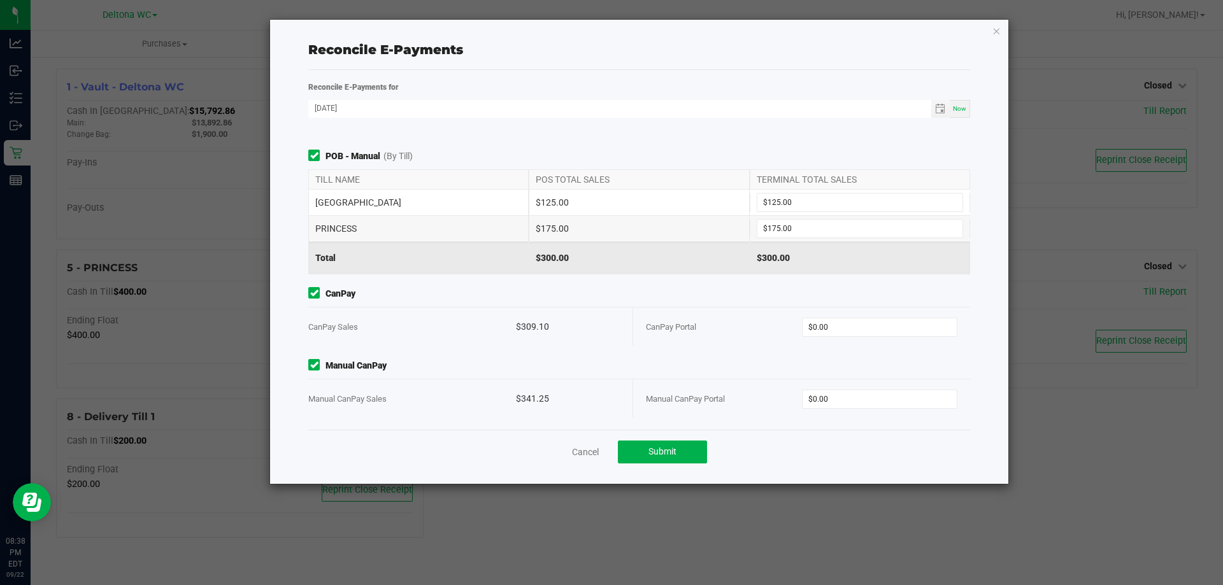
click at [706, 127] on div "Reconcile E-Payments for [DATE] Now Point of Banking (POB) (By Till) TILL NAME …" at bounding box center [639, 255] width 681 height 350
click at [838, 327] on input "0" at bounding box center [880, 327] width 155 height 18
type input "$309.10"
click at [822, 391] on input "0" at bounding box center [880, 399] width 155 height 18
type input "$341.25"
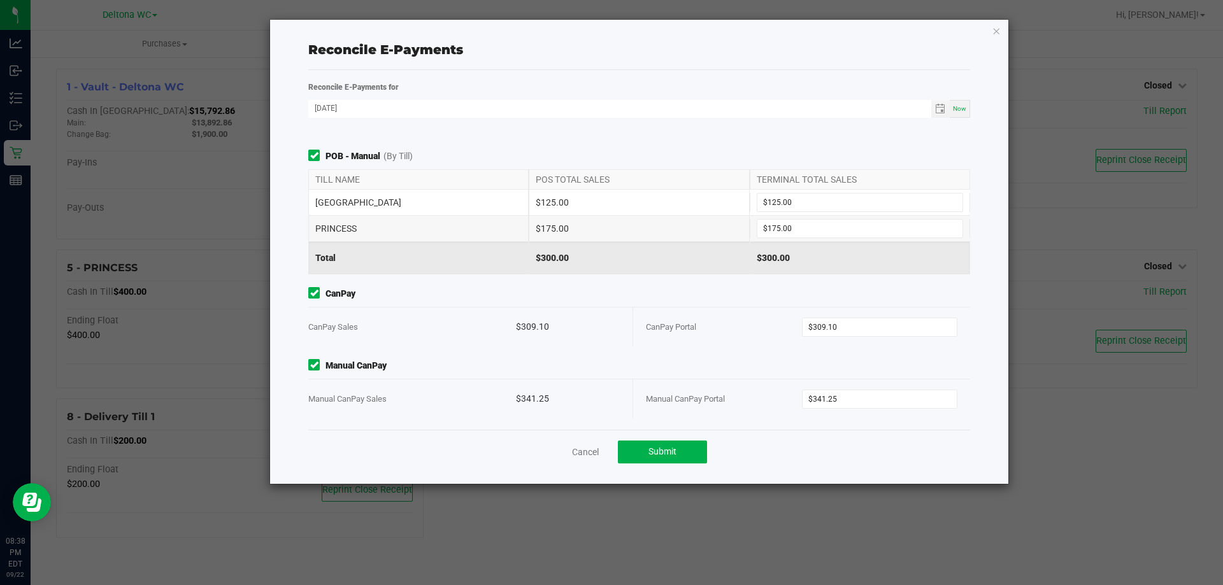
click at [693, 343] on div "CanPay Portal" at bounding box center [724, 327] width 156 height 39
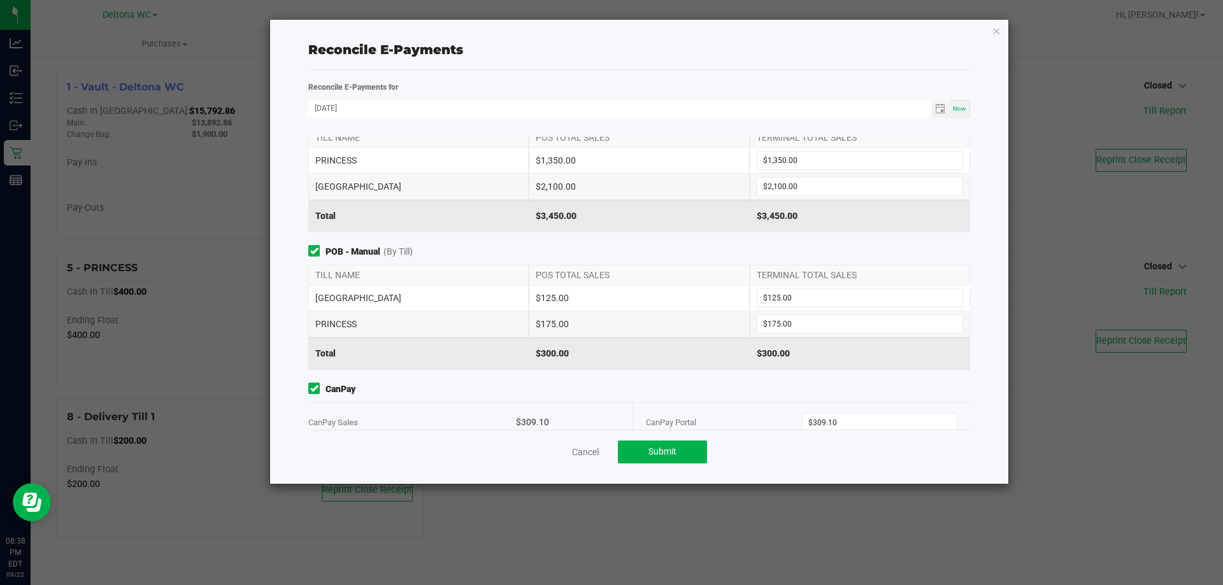
scroll to position [0, 0]
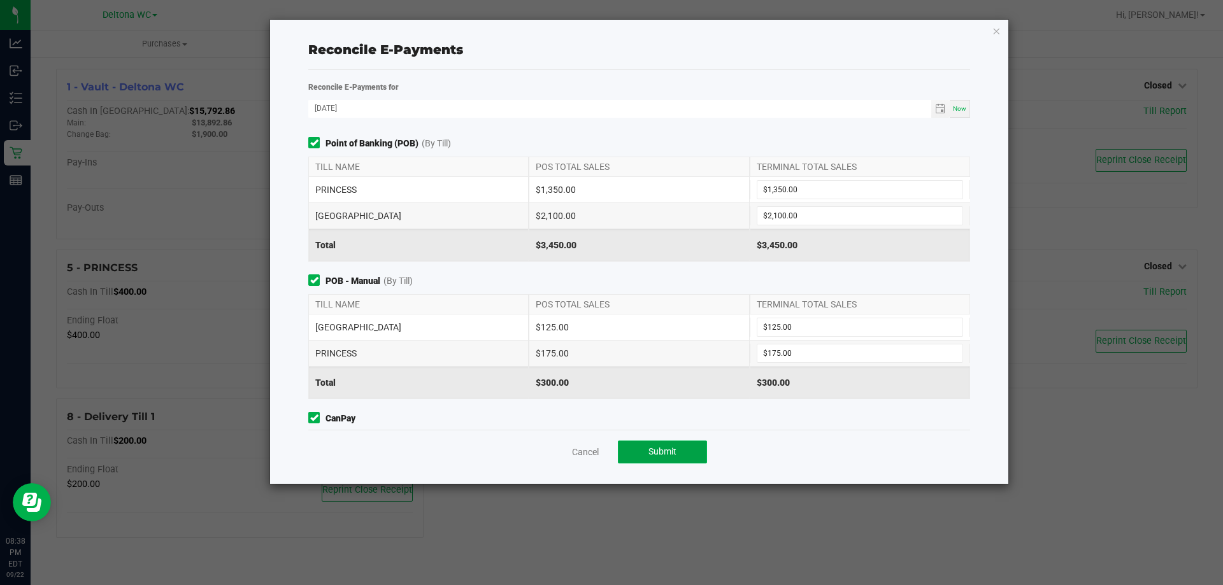
click at [689, 445] on button "Submit" at bounding box center [662, 452] width 89 height 23
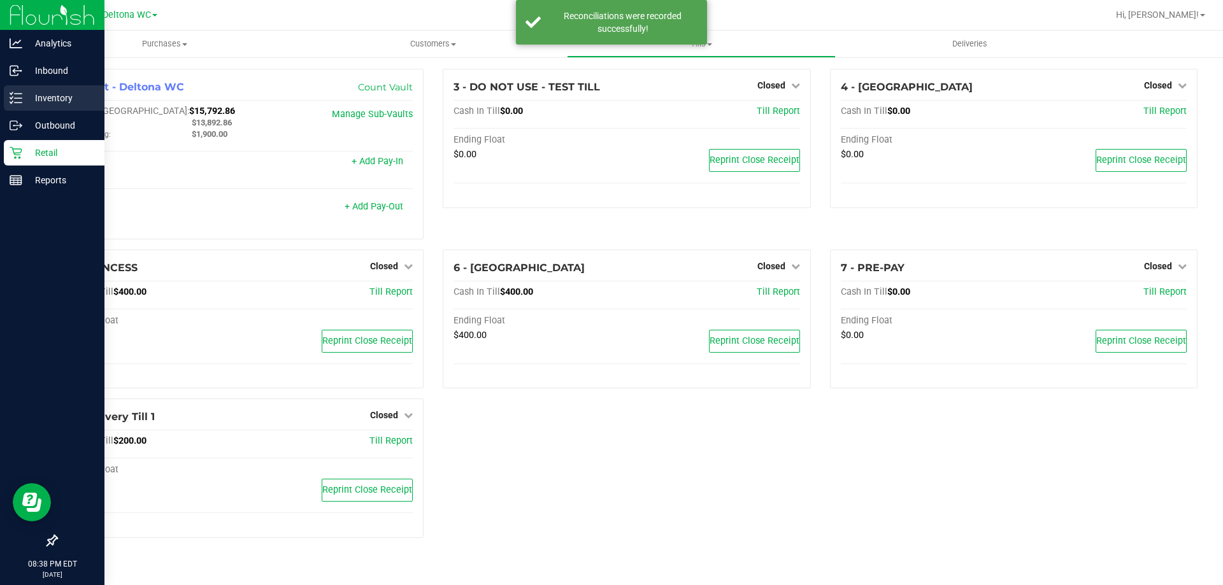
click at [39, 95] on p "Inventory" at bounding box center [60, 97] width 76 height 15
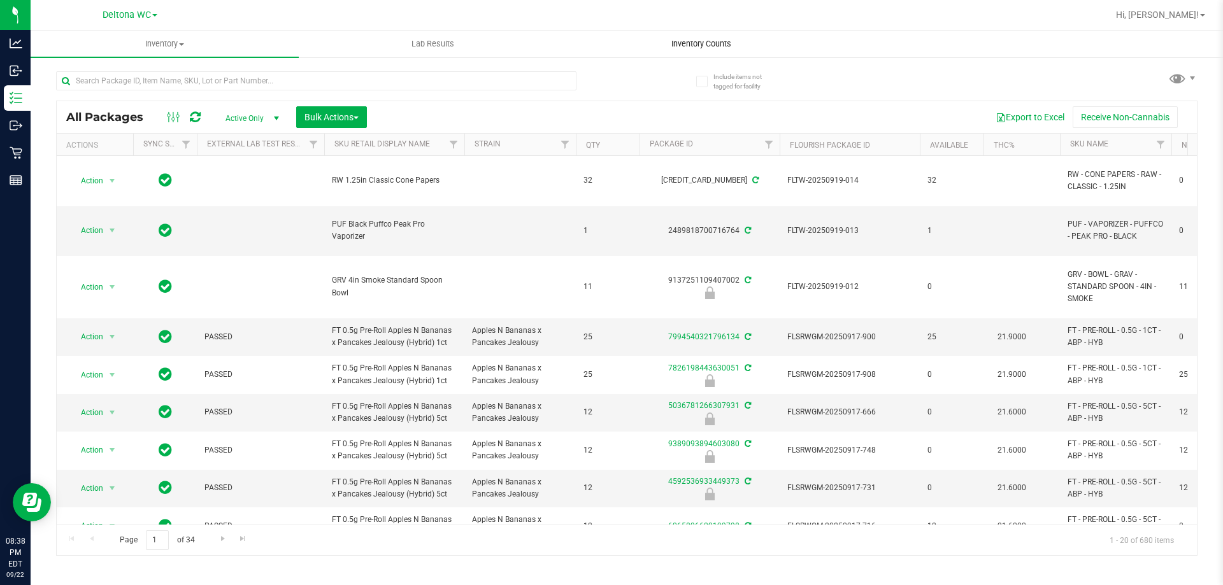
click at [703, 34] on uib-tab-heading "Inventory Counts" at bounding box center [700, 43] width 267 height 25
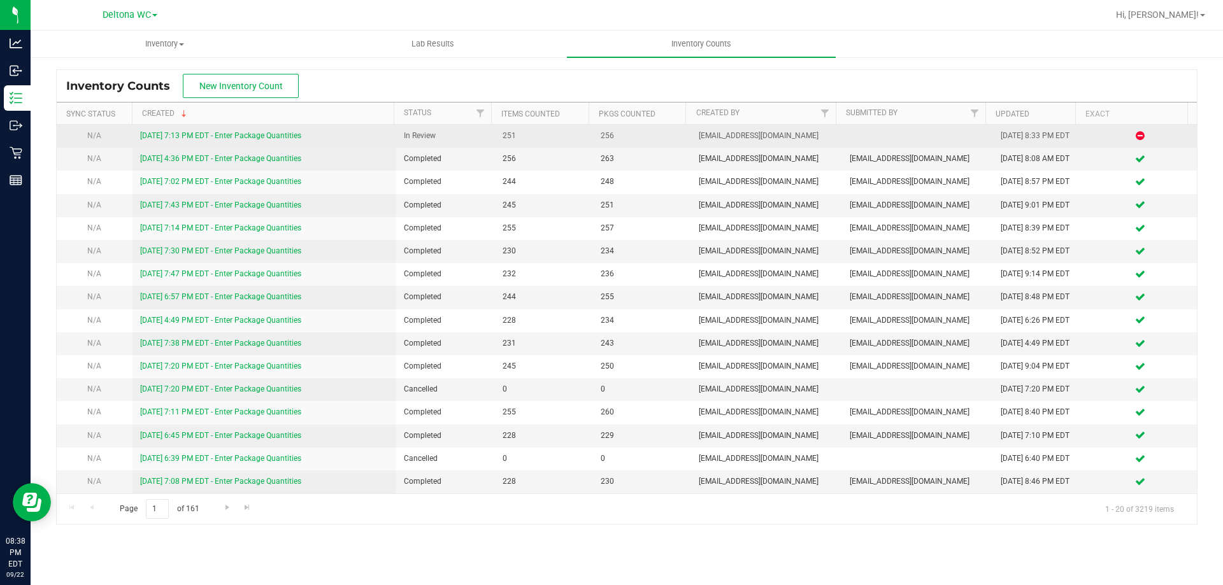
click at [252, 138] on link "[DATE] 7:13 PM EDT - Enter Package Quantities" at bounding box center [220, 135] width 161 height 9
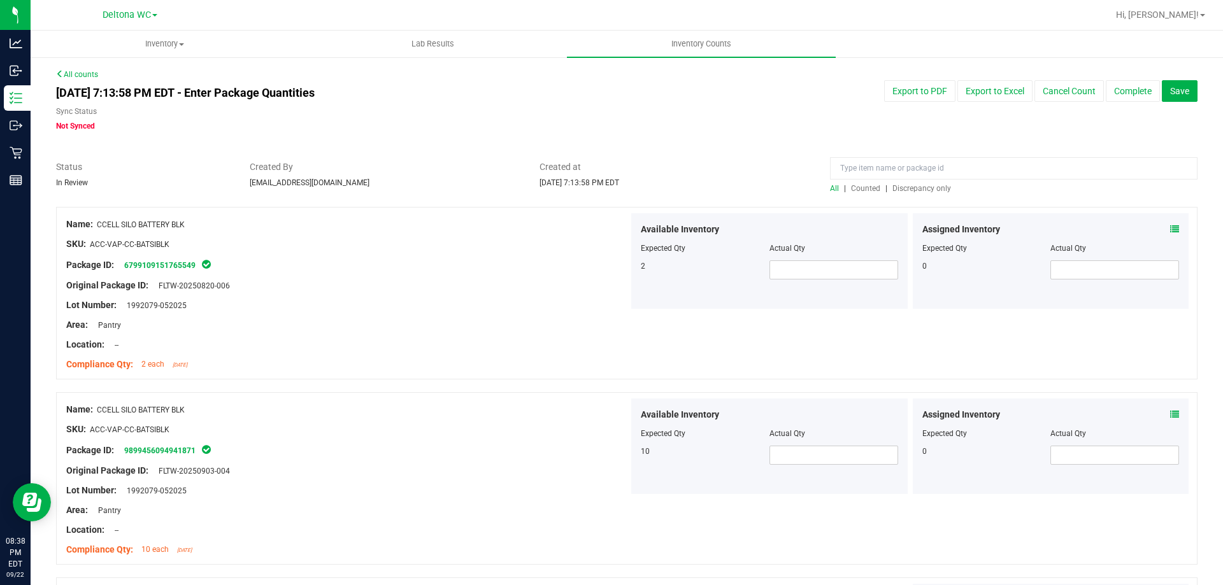
click at [925, 187] on span "Discrepancy only" at bounding box center [921, 188] width 59 height 9
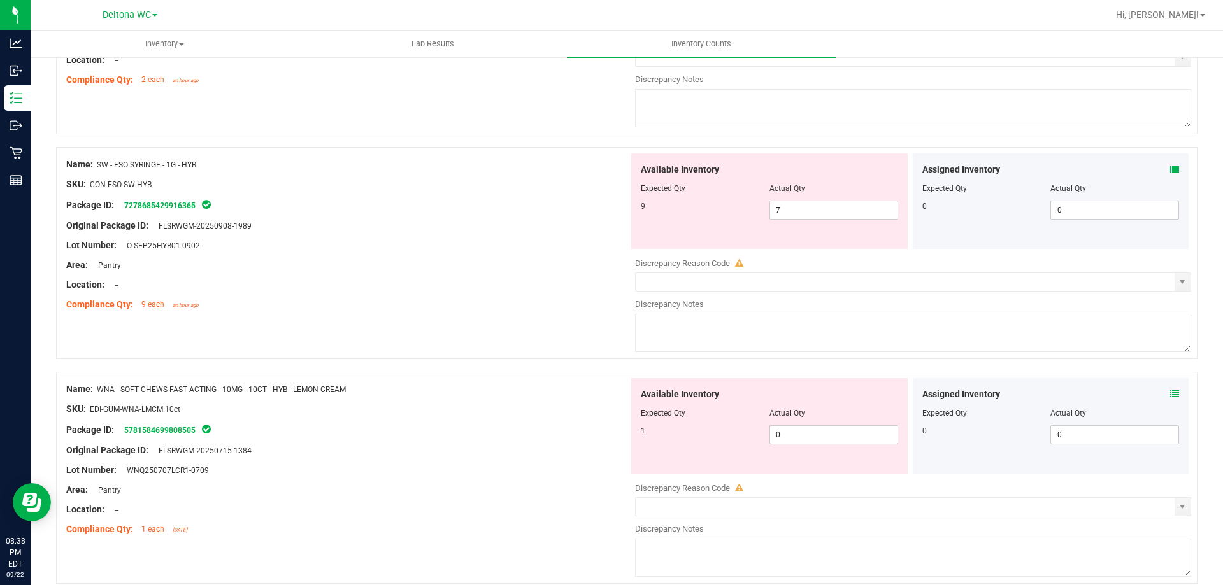
scroll to position [789, 0]
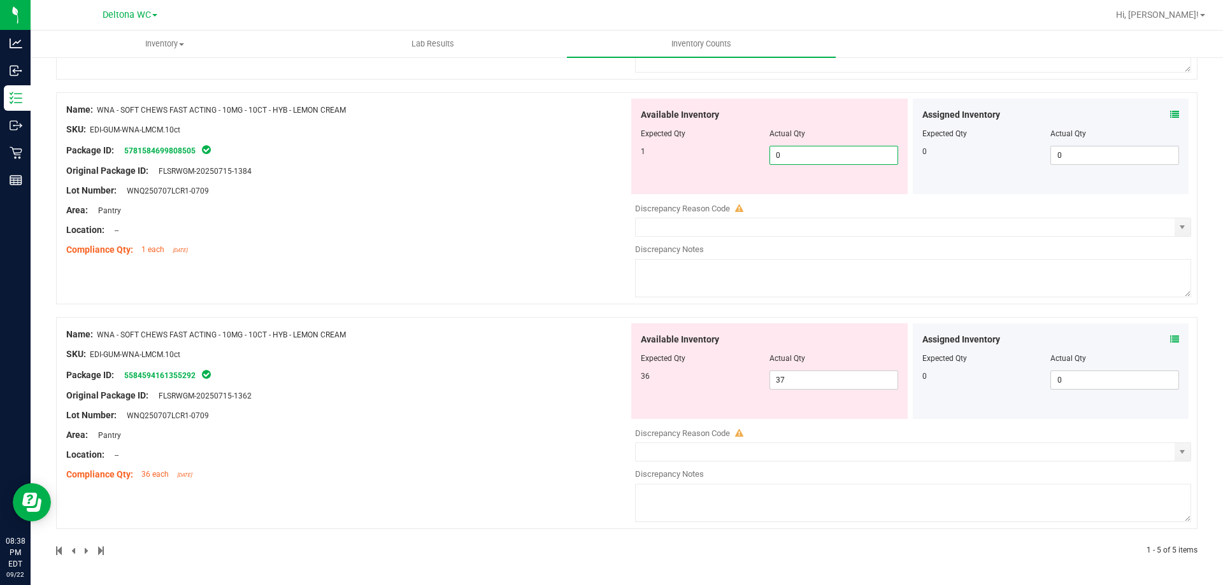
drag, startPoint x: 790, startPoint y: 153, endPoint x: 609, endPoint y: 169, distance: 182.2
click at [611, 168] on div "Name: WNA - SOFT CHEWS FAST ACTING - 10MG - 10CT - HYB - LEMON CREAM SKU: EDI-G…" at bounding box center [626, 198] width 1141 height 212
type input "1"
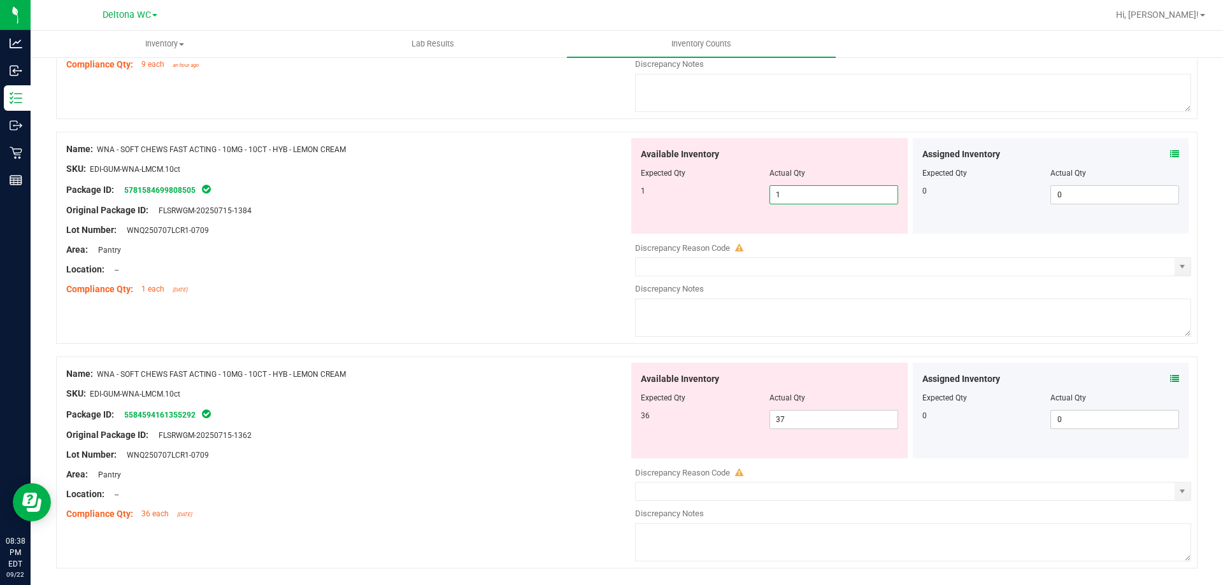
drag, startPoint x: 581, startPoint y: 225, endPoint x: 592, endPoint y: 230, distance: 12.3
click at [582, 225] on div "Name: WNA - SOFT CHEWS FAST ACTING - 10MG - 10CT - HYB - LEMON CREAM SKU: EDI-G…" at bounding box center [347, 219] width 562 height 162
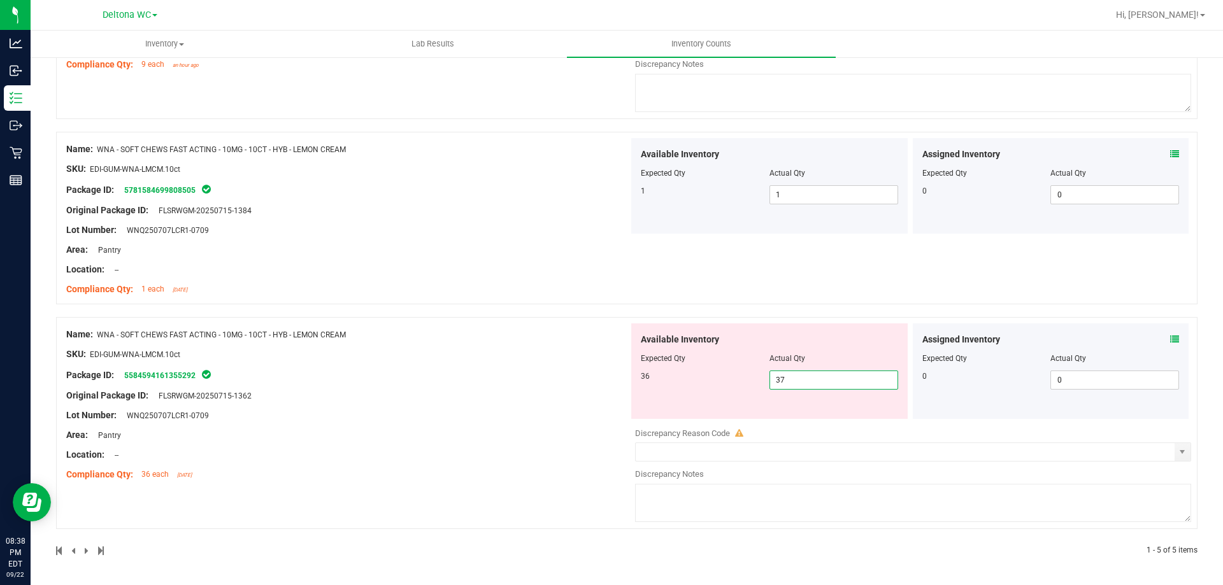
drag, startPoint x: 795, startPoint y: 373, endPoint x: 475, endPoint y: 382, distance: 320.5
click at [476, 383] on div "Name: WNA - SOFT CHEWS FAST ACTING - 10MG - 10CT - HYB - LEMON CREAM SKU: EDI-G…" at bounding box center [626, 423] width 1141 height 212
type input "36"
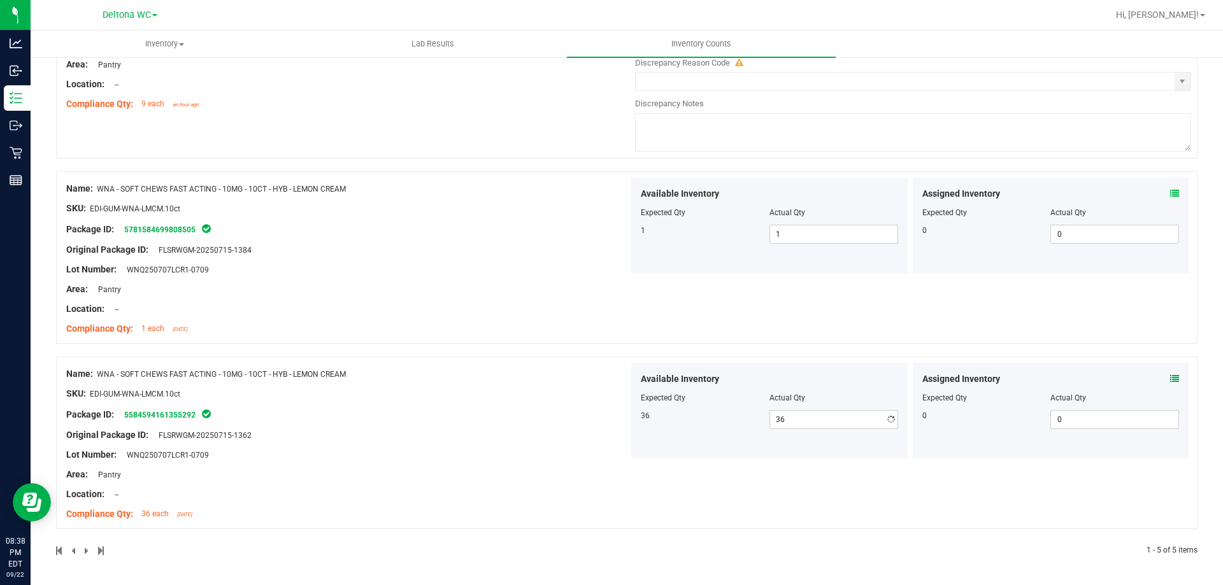
click at [475, 381] on div "Name: WNA - SOFT CHEWS FAST ACTING - 10MG - 10CT - HYB - LEMON CREAM SKU: EDI-G…" at bounding box center [347, 444] width 562 height 162
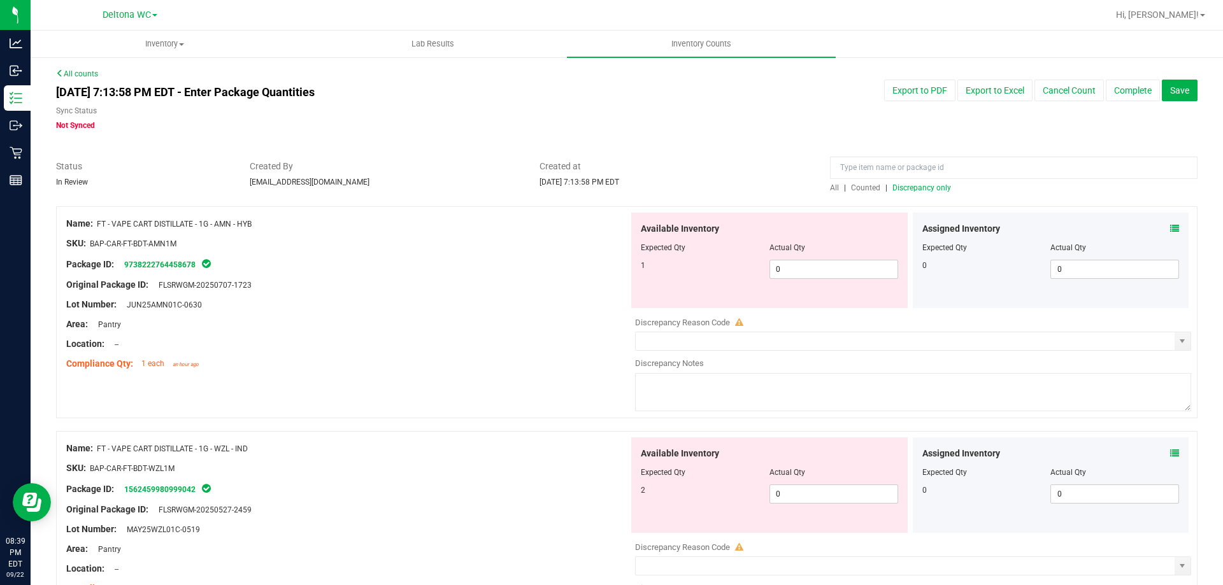
scroll to position [0, 0]
click at [905, 186] on span "Discrepancy only" at bounding box center [921, 188] width 59 height 9
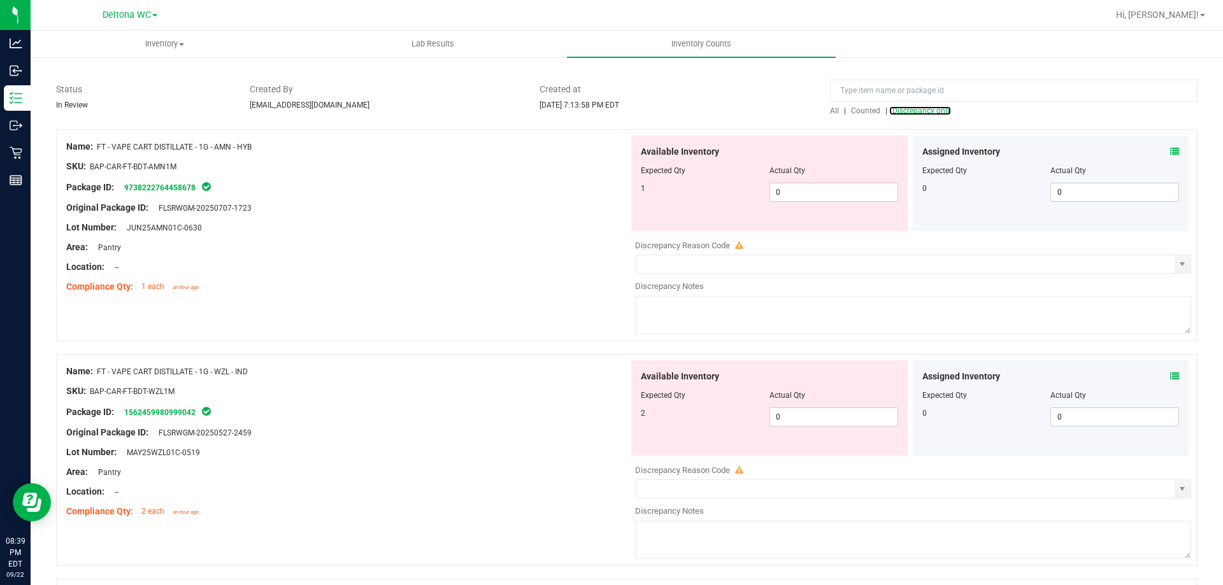
scroll to position [339, 0]
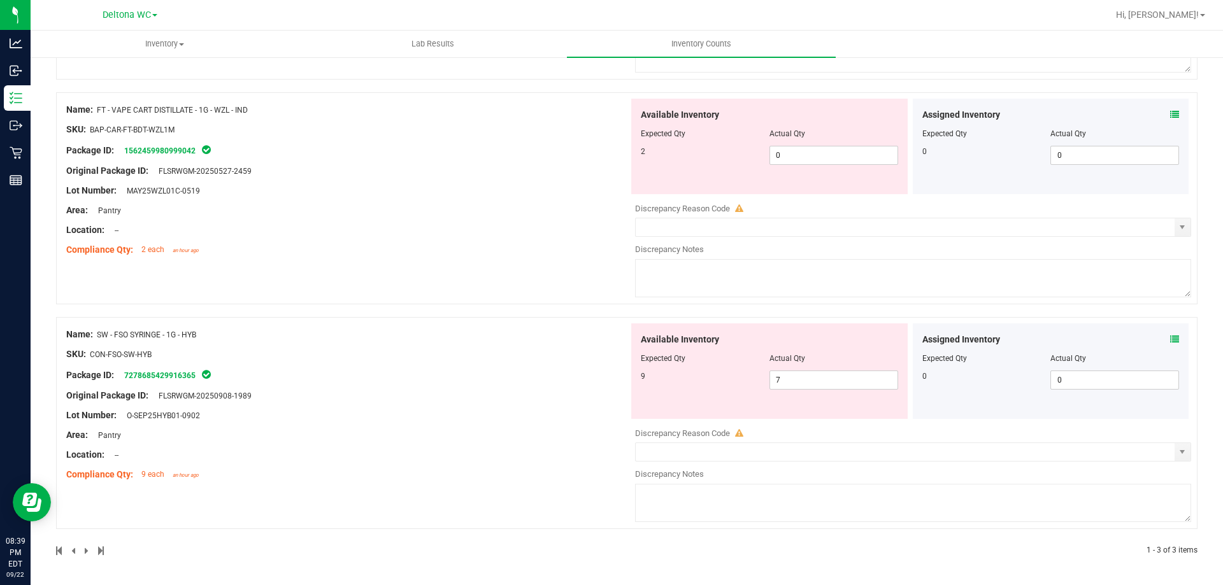
click at [1160, 337] on div "Assigned Inventory" at bounding box center [1050, 339] width 257 height 13
click at [1170, 337] on icon at bounding box center [1174, 339] width 9 height 9
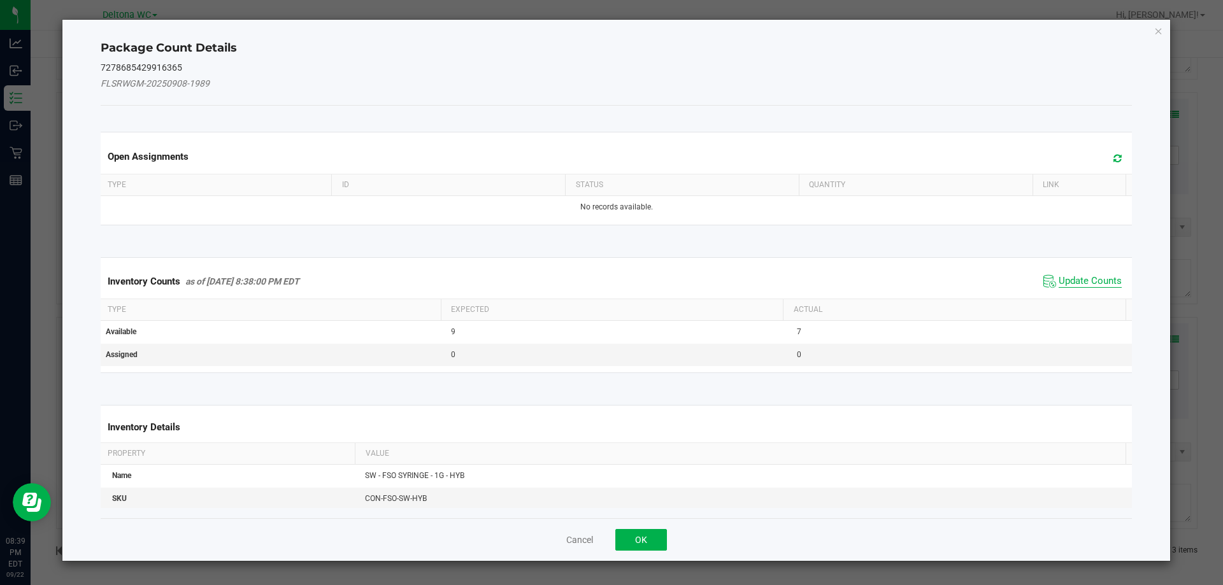
click at [1079, 280] on span "Update Counts" at bounding box center [1090, 281] width 63 height 13
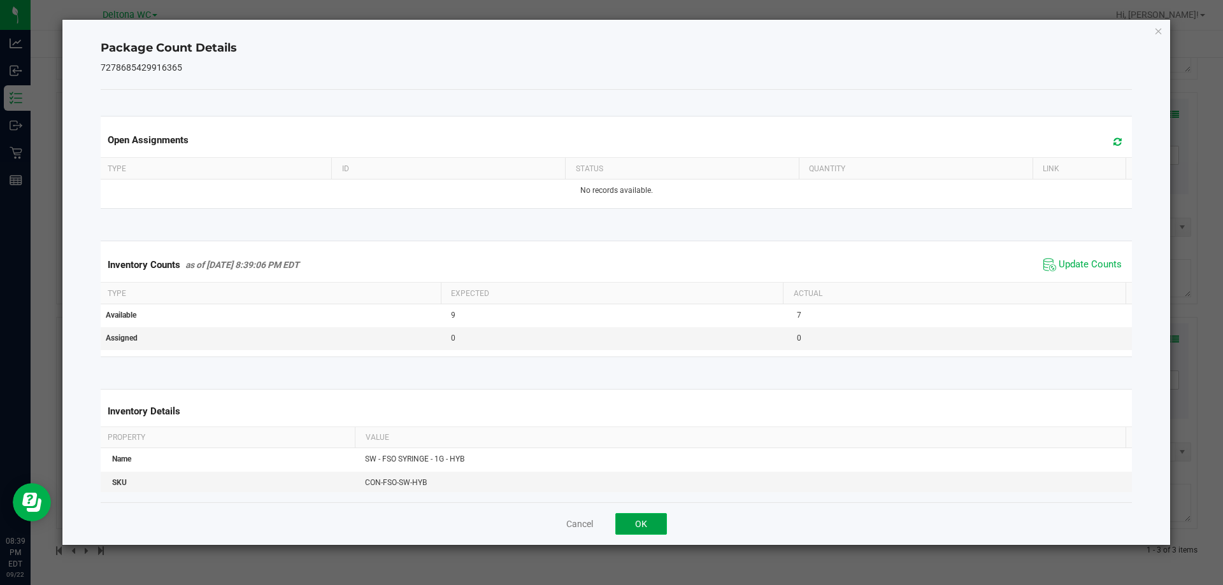
click at [647, 522] on button "OK" at bounding box center [641, 524] width 52 height 22
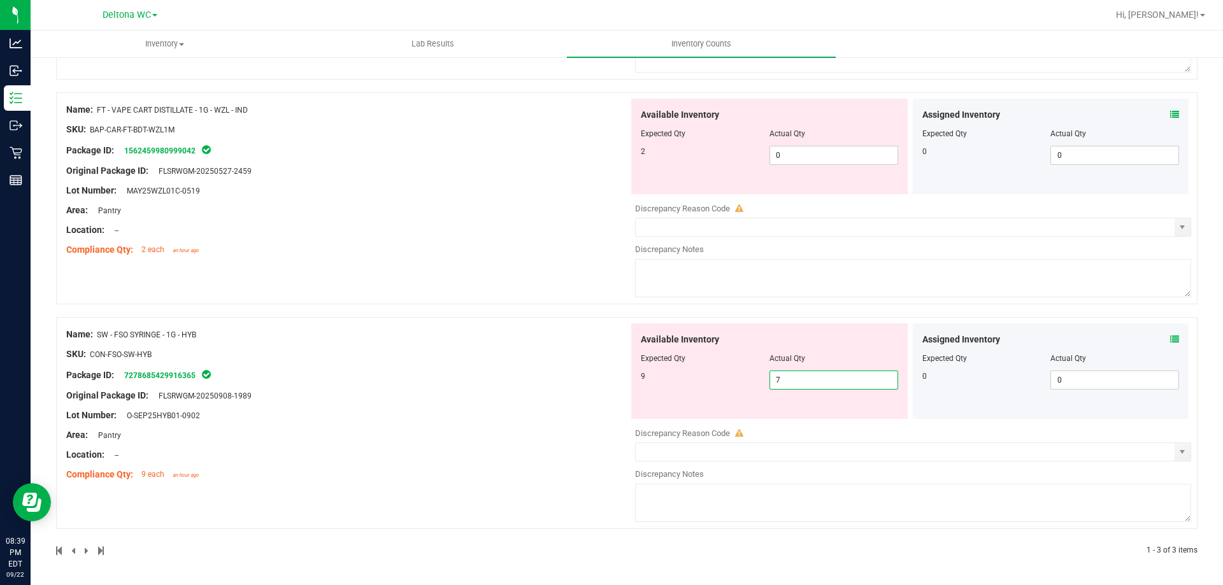
drag, startPoint x: 856, startPoint y: 388, endPoint x: 440, endPoint y: 437, distance: 418.8
click at [440, 437] on div "Name: SW - FSO SYRINGE - 1G - HYB SKU: CON-FSO-SW-HYB Package ID: 7278685429916…" at bounding box center [626, 423] width 1141 height 212
type input "9"
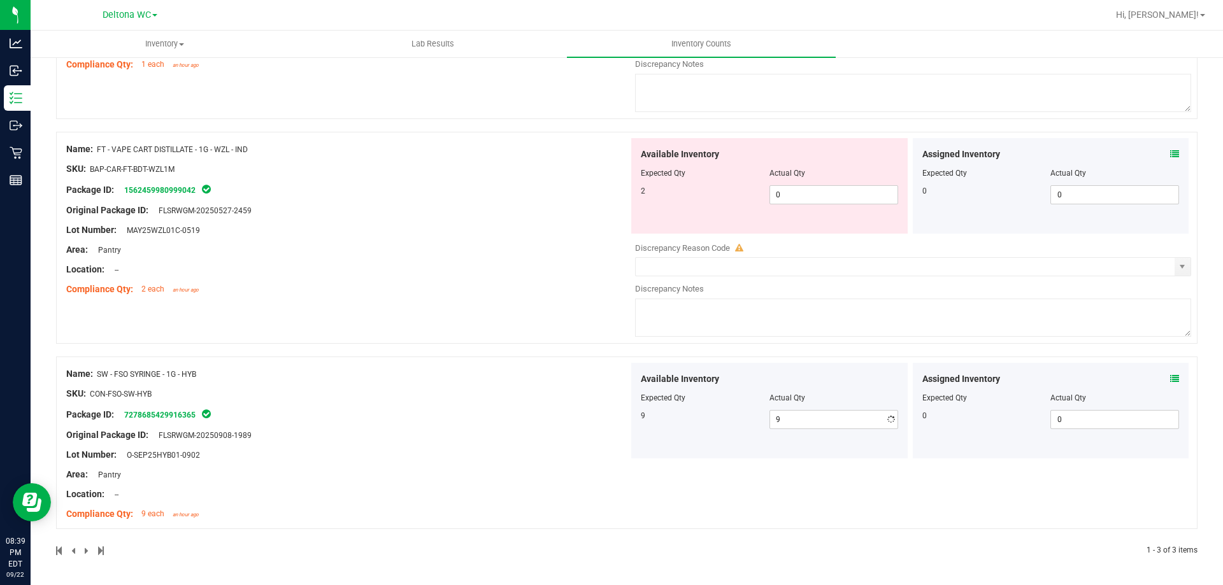
click at [372, 480] on div "Name: SW - FSO SYRINGE - 1G - HYB SKU: CON-FSO-SW-HYB Package ID: 7278685429916…" at bounding box center [347, 444] width 562 height 162
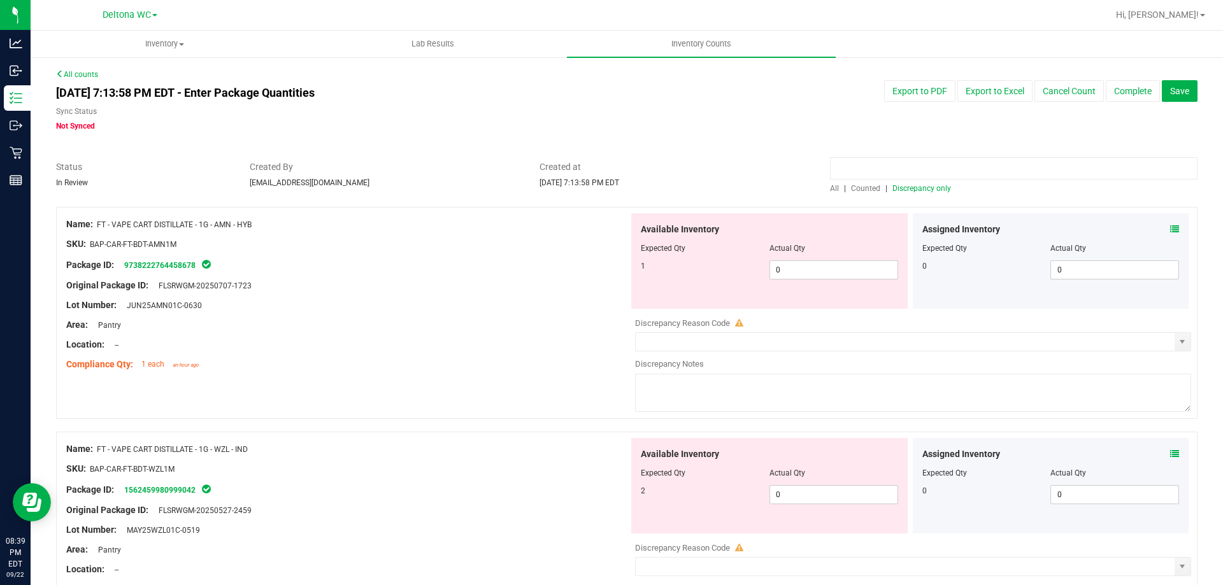
drag, startPoint x: 924, startPoint y: 175, endPoint x: 920, endPoint y: 185, distance: 10.9
click at [924, 175] on input at bounding box center [1013, 168] width 367 height 22
click at [917, 189] on span "Discrepancy only" at bounding box center [921, 188] width 59 height 9
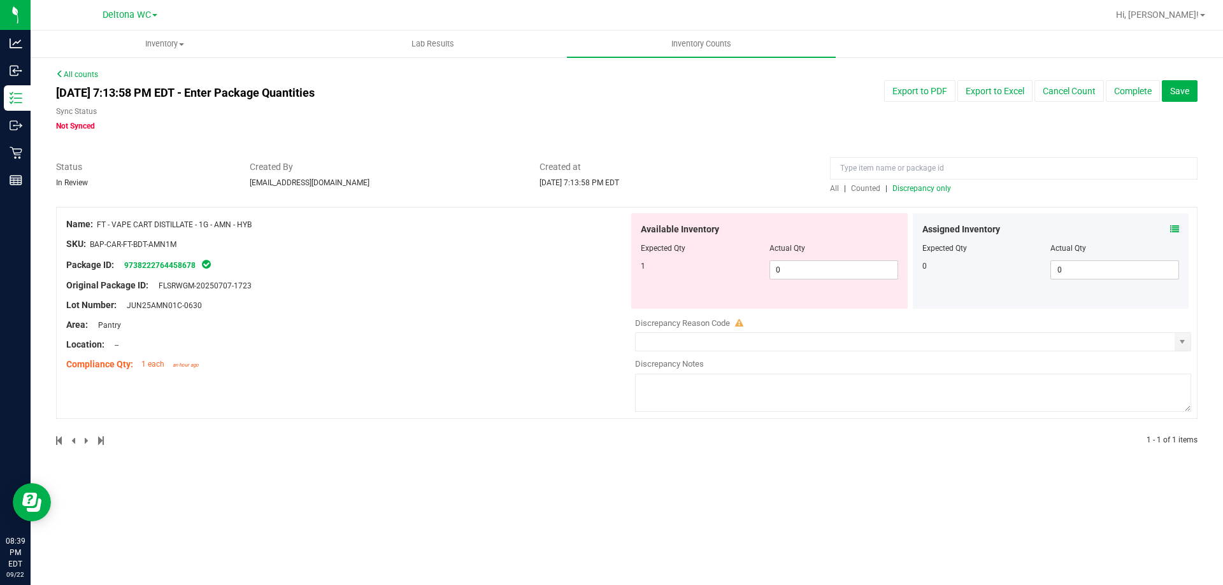
click at [532, 293] on div at bounding box center [347, 295] width 562 height 6
drag, startPoint x: 147, startPoint y: 228, endPoint x: 578, endPoint y: 18, distance: 479.1
click at [269, 218] on div "Name: FT - VAPE CART DISTILLATE - 1G - AMN - HYB" at bounding box center [347, 224] width 562 height 13
copy span "T DISTILLATE - 1G - AMN - HYB"
click at [450, 246] on div "SKU: BAP-CAR-FT-BDT-AMN1M" at bounding box center [347, 244] width 562 height 13
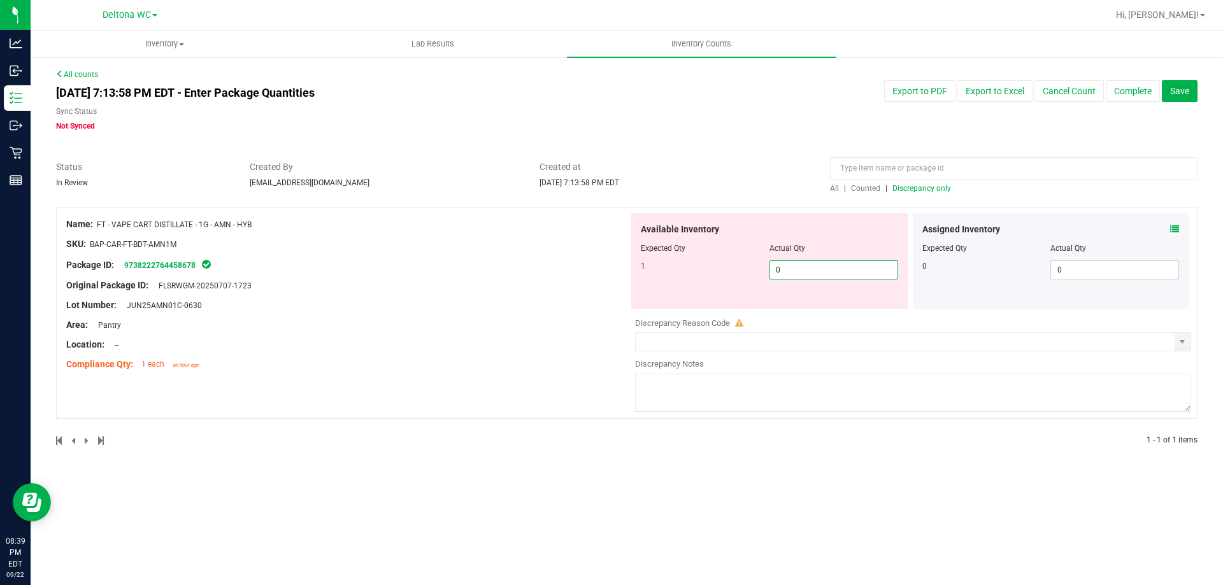
drag, startPoint x: 853, startPoint y: 271, endPoint x: 718, endPoint y: 262, distance: 134.7
click at [718, 262] on div "1 0 0" at bounding box center [769, 269] width 257 height 19
type input "1"
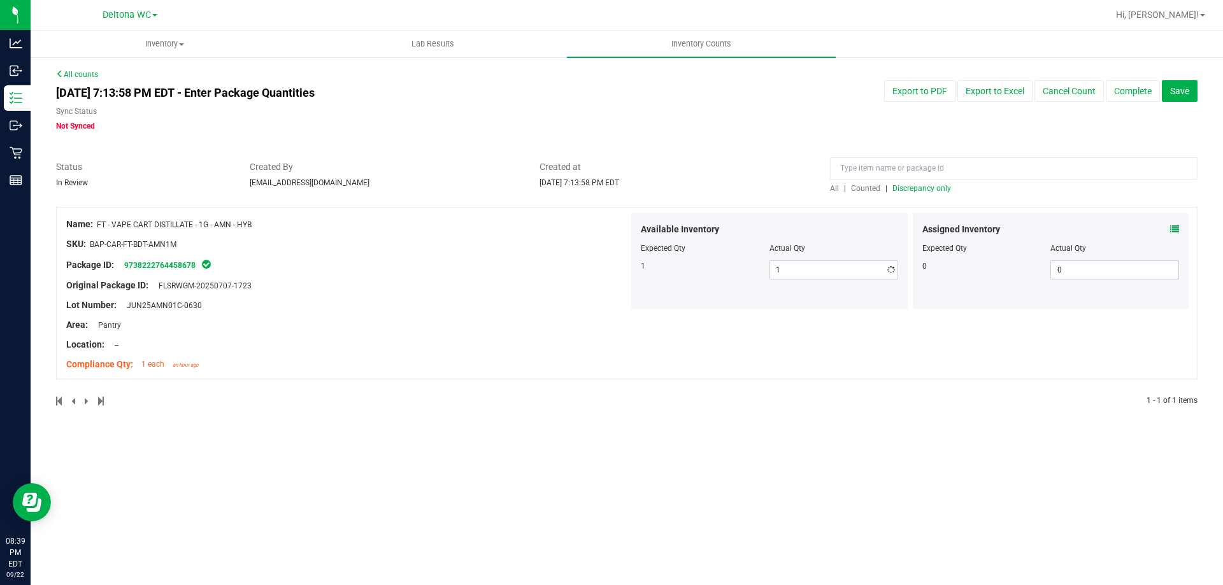
click at [744, 141] on div "All counts [DATE] 7:13:58 PM EDT - Enter Package Quantities Sync Status Not Syn…" at bounding box center [626, 246] width 1141 height 354
click at [1129, 90] on button "Complete" at bounding box center [1133, 91] width 54 height 22
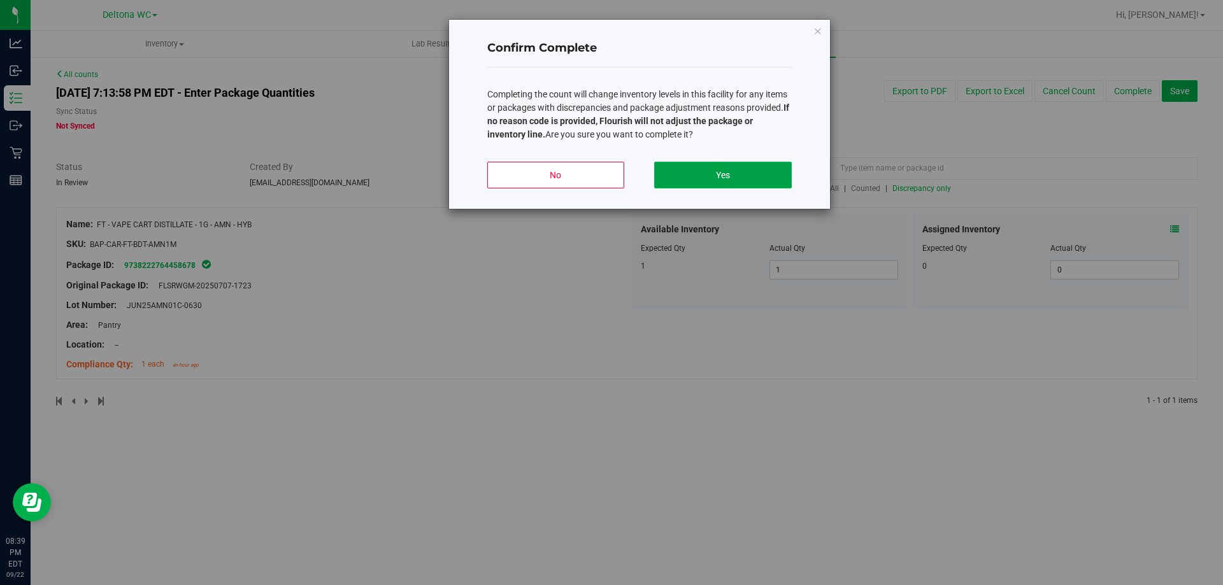
click at [738, 175] on button "Yes" at bounding box center [722, 175] width 137 height 27
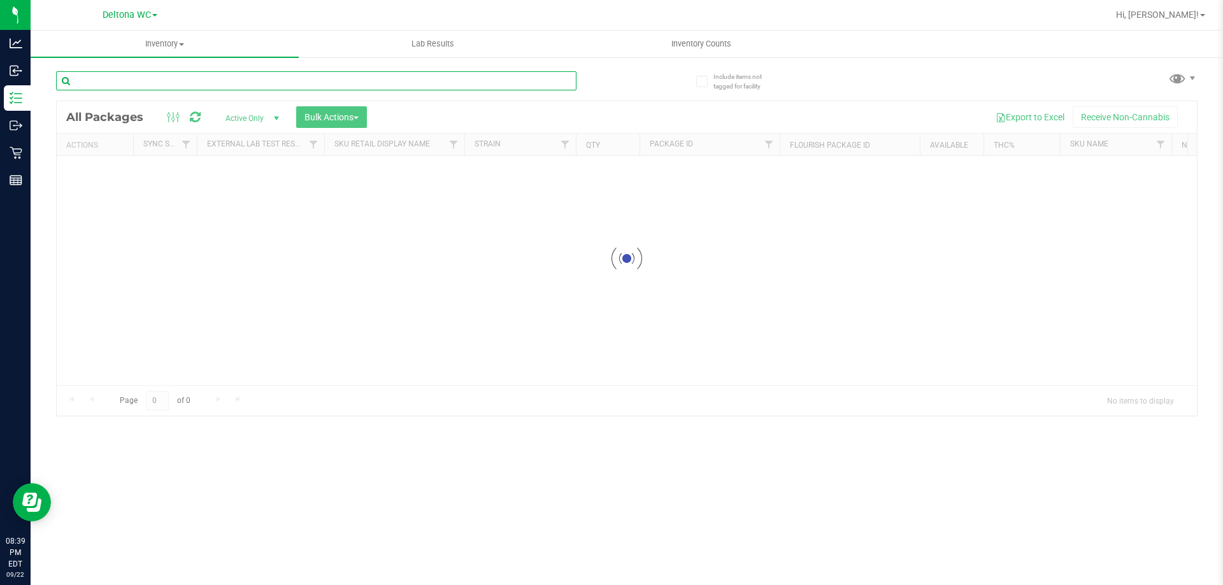
click at [253, 78] on div "Inventory All packages All inventory Waste log Create inventory Lab Results Inv…" at bounding box center [627, 308] width 1192 height 555
paste input "T DISTILLATE - 1G - AMN - HYB"
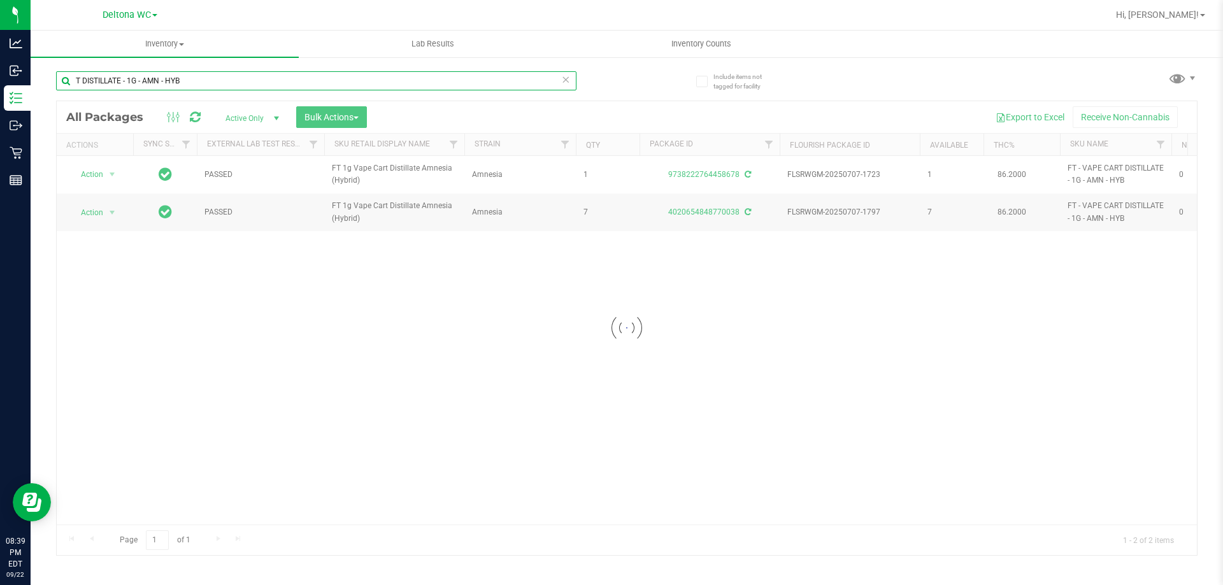
type input "T DISTILLATE - 1G - AMN - HYB"
